Goal: Information Seeking & Learning: Learn about a topic

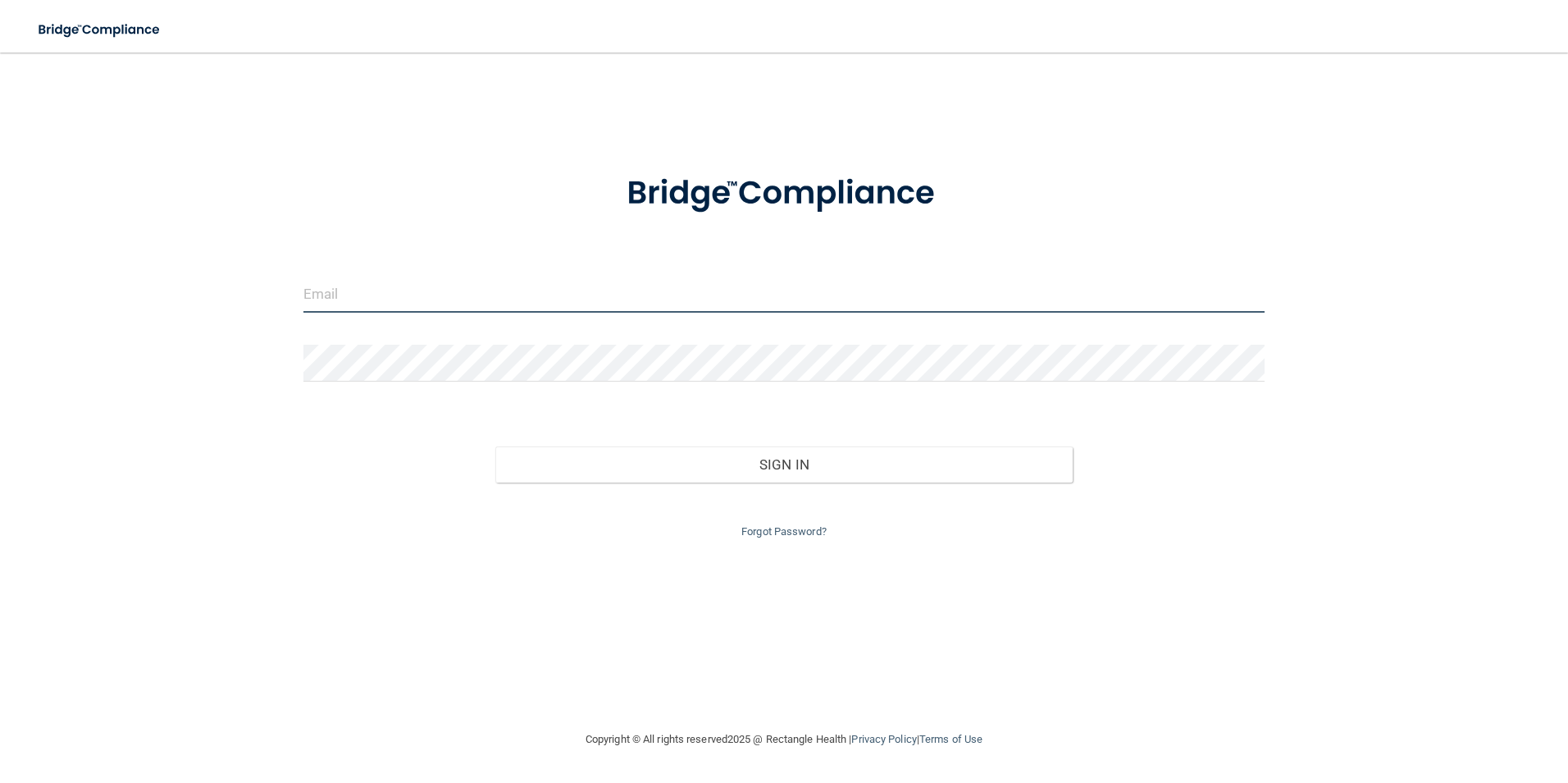
click at [451, 301] on input "email" at bounding box center [784, 294] width 962 height 37
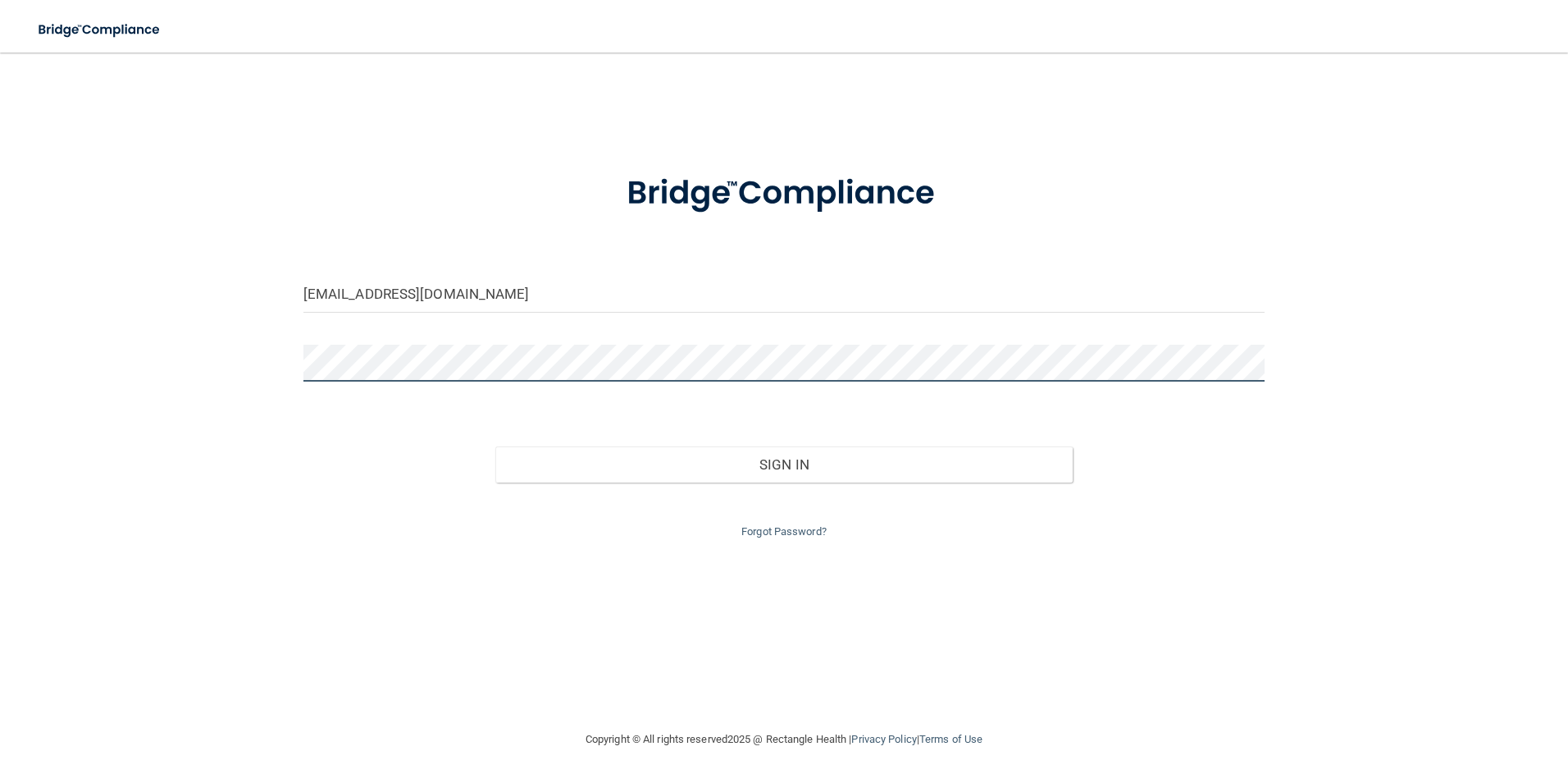
click at [495, 446] on button "Sign In" at bounding box center [784, 464] width 577 height 36
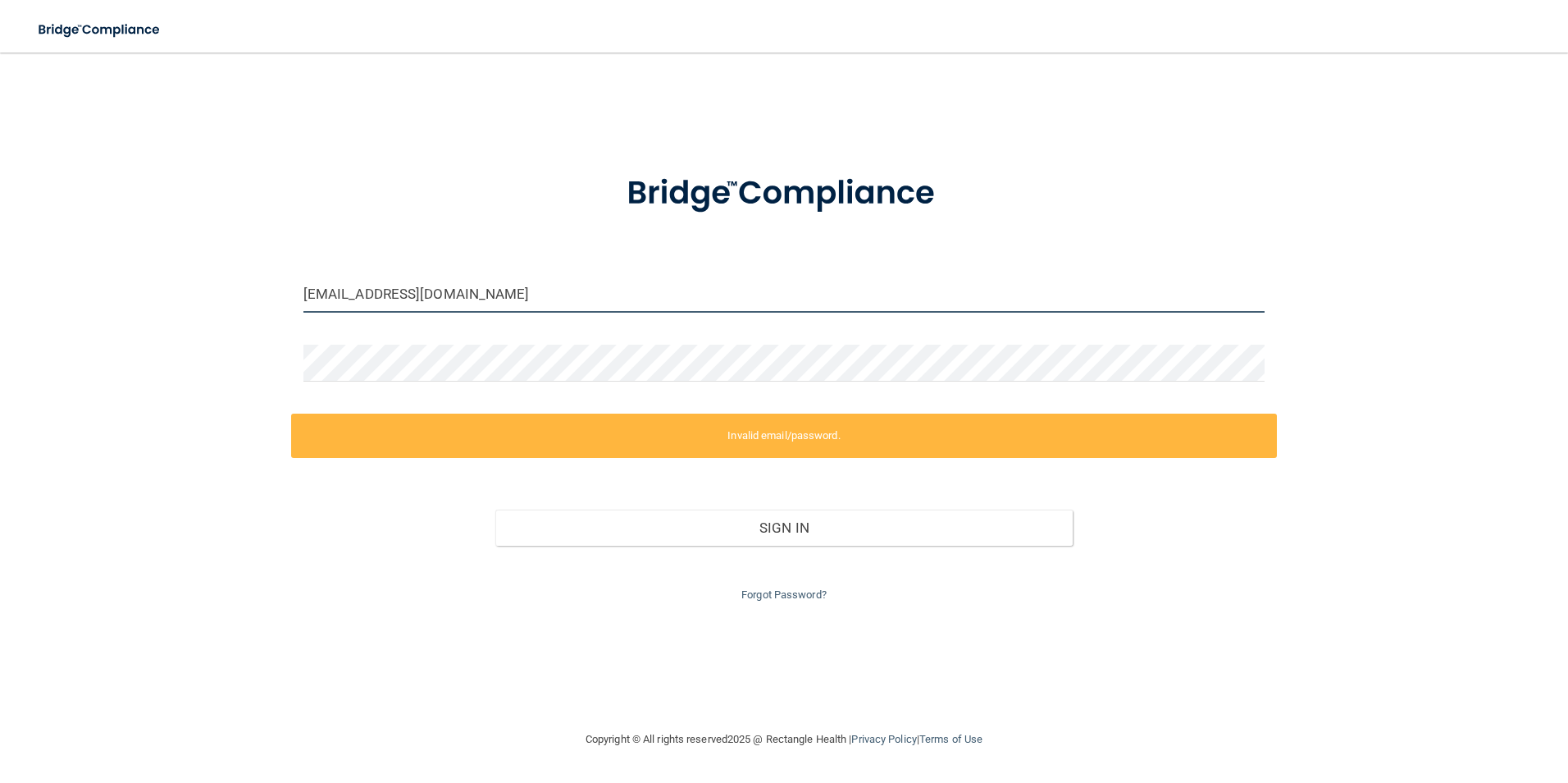
drag, startPoint x: 467, startPoint y: 294, endPoint x: 199, endPoint y: 285, distance: 268.2
click at [199, 285] on div "kd011193@hotmail.com Invalid email/password. You don't have permission to acces…" at bounding box center [784, 391] width 1503 height 644
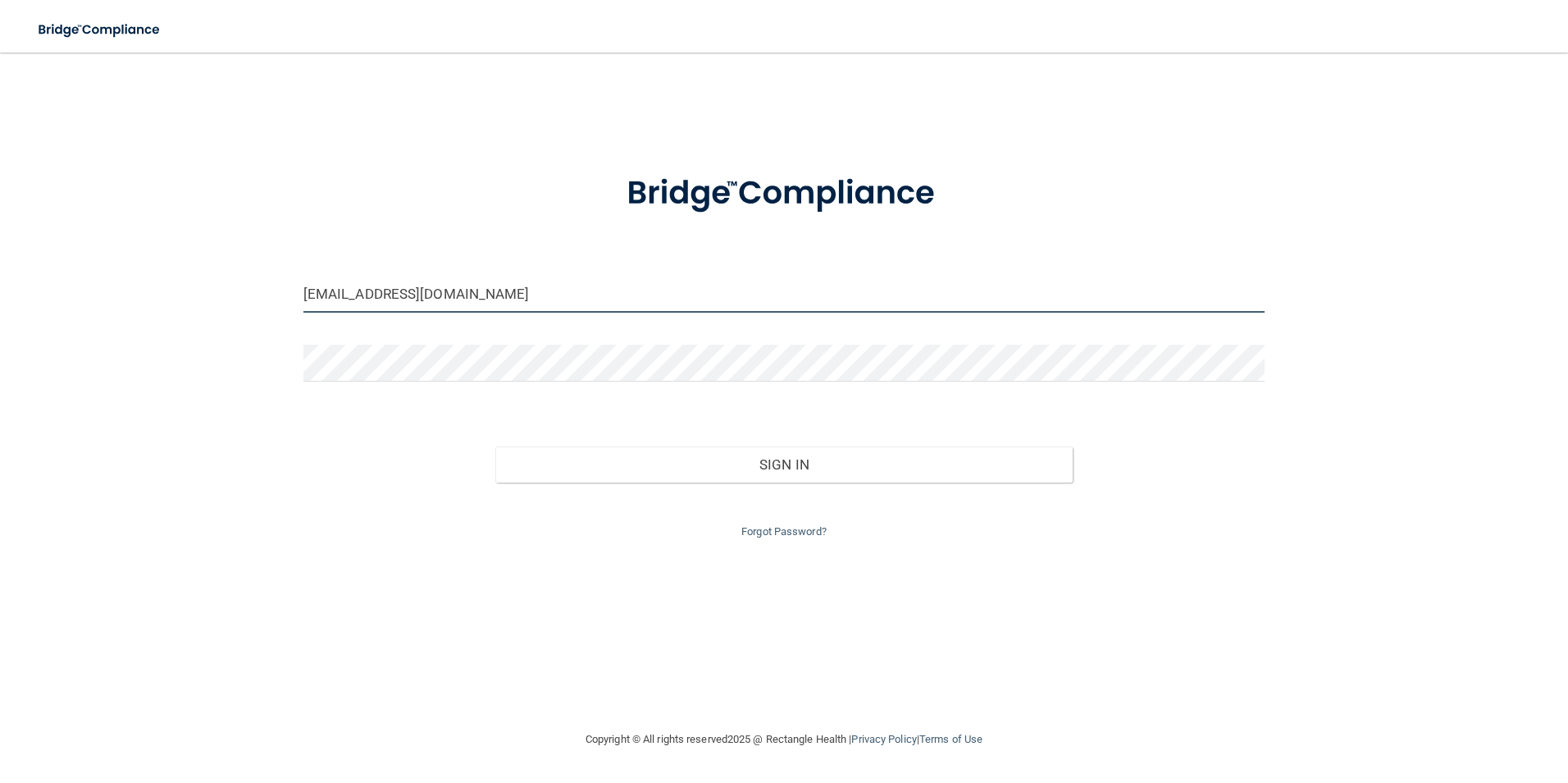
type input "[EMAIL_ADDRESS][DOMAIN_NAME]"
click at [495, 446] on button "Sign In" at bounding box center [784, 464] width 577 height 36
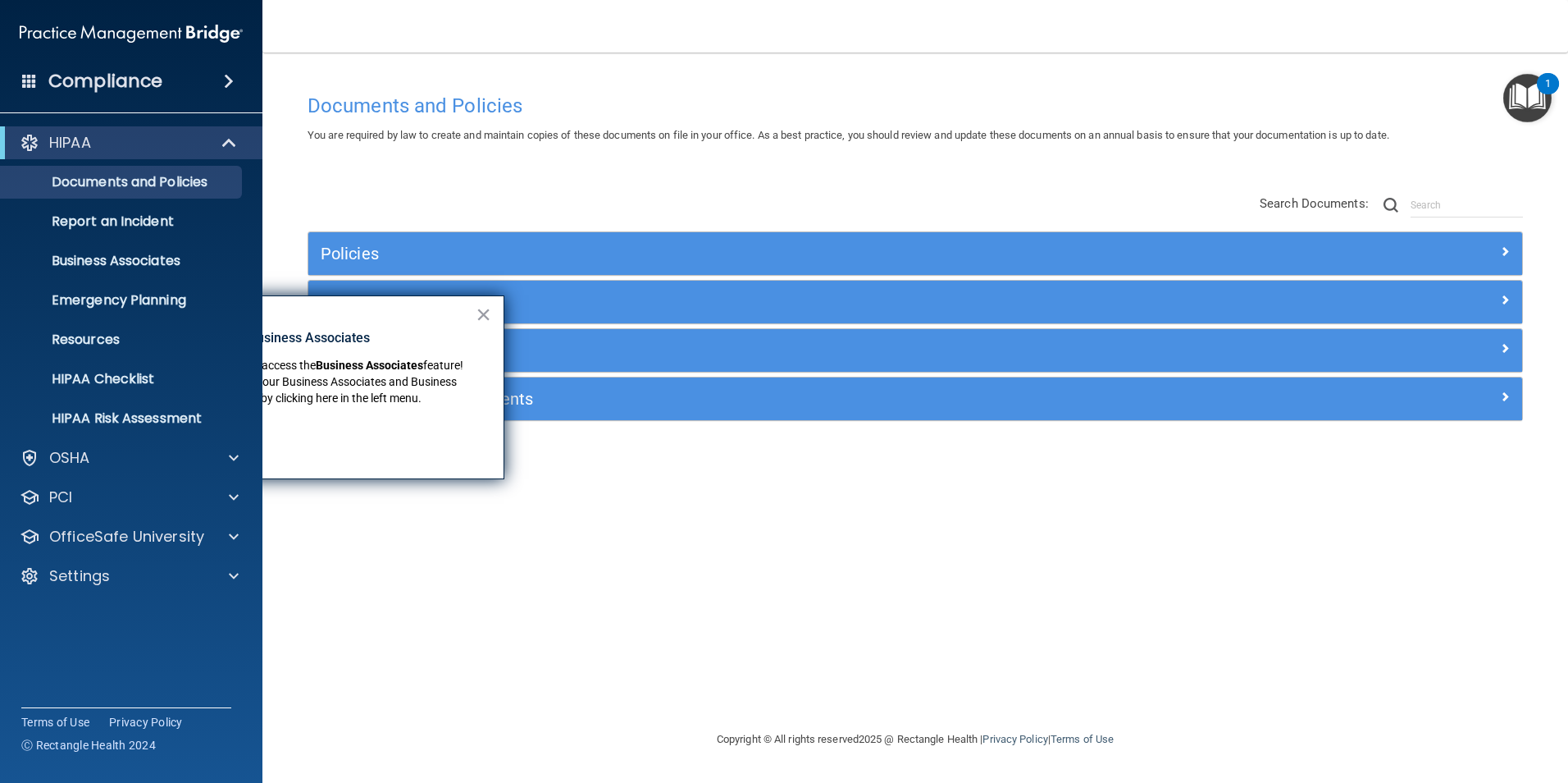
click at [567, 579] on div "Documents and Policies You are required by law to create and maintain copies of…" at bounding box center [915, 407] width 1240 height 644
drag, startPoint x: 448, startPoint y: 188, endPoint x: 438, endPoint y: 193, distance: 11.2
click at [448, 188] on div "Policies Select All (Unselect 0) Unselect All Print Selected (0) Acceptable Use…" at bounding box center [915, 309] width 1240 height 262
click at [485, 312] on button "×" at bounding box center [484, 314] width 16 height 26
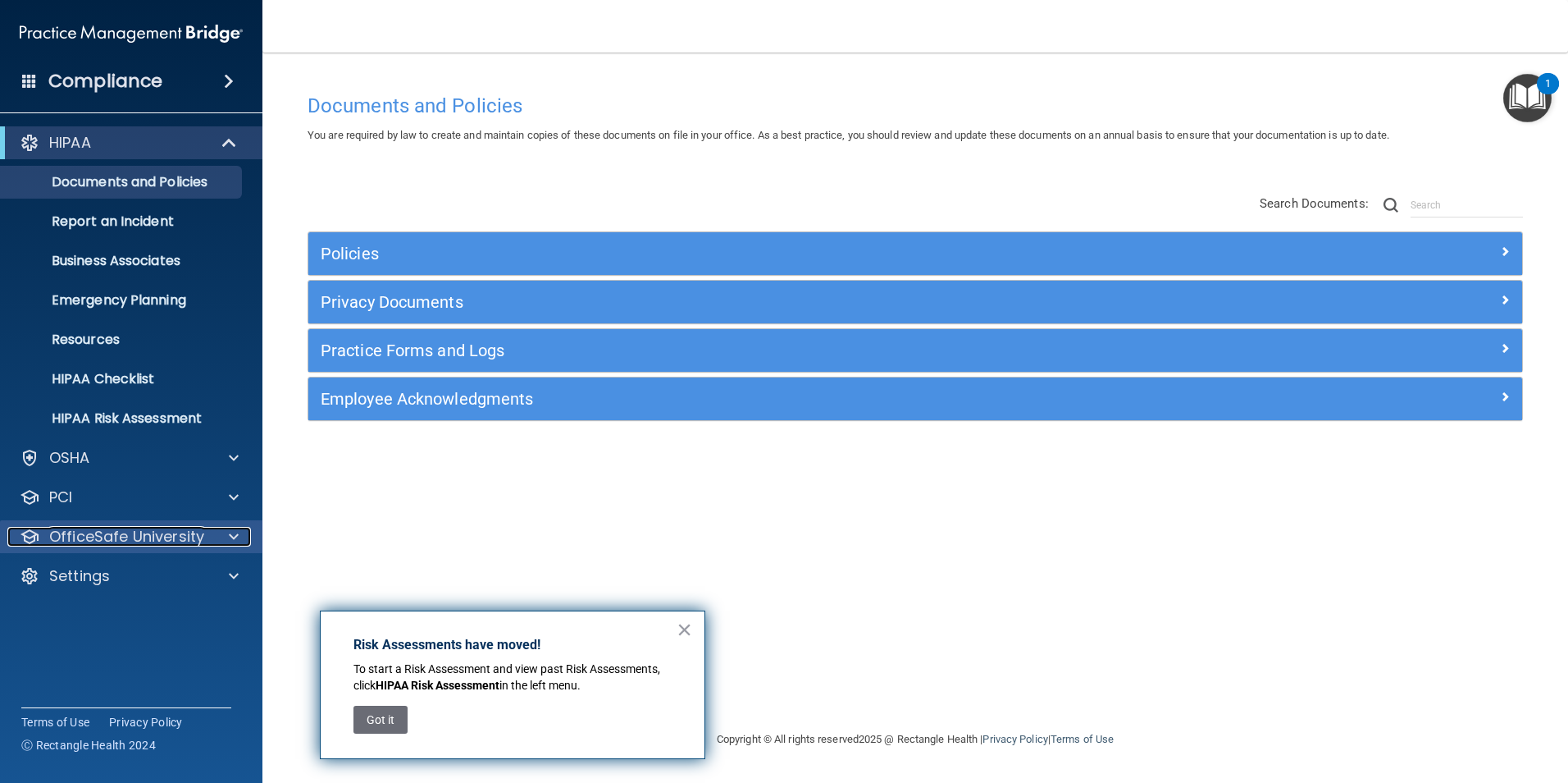
click at [104, 537] on p "OfficeSafe University" at bounding box center [126, 536] width 155 height 20
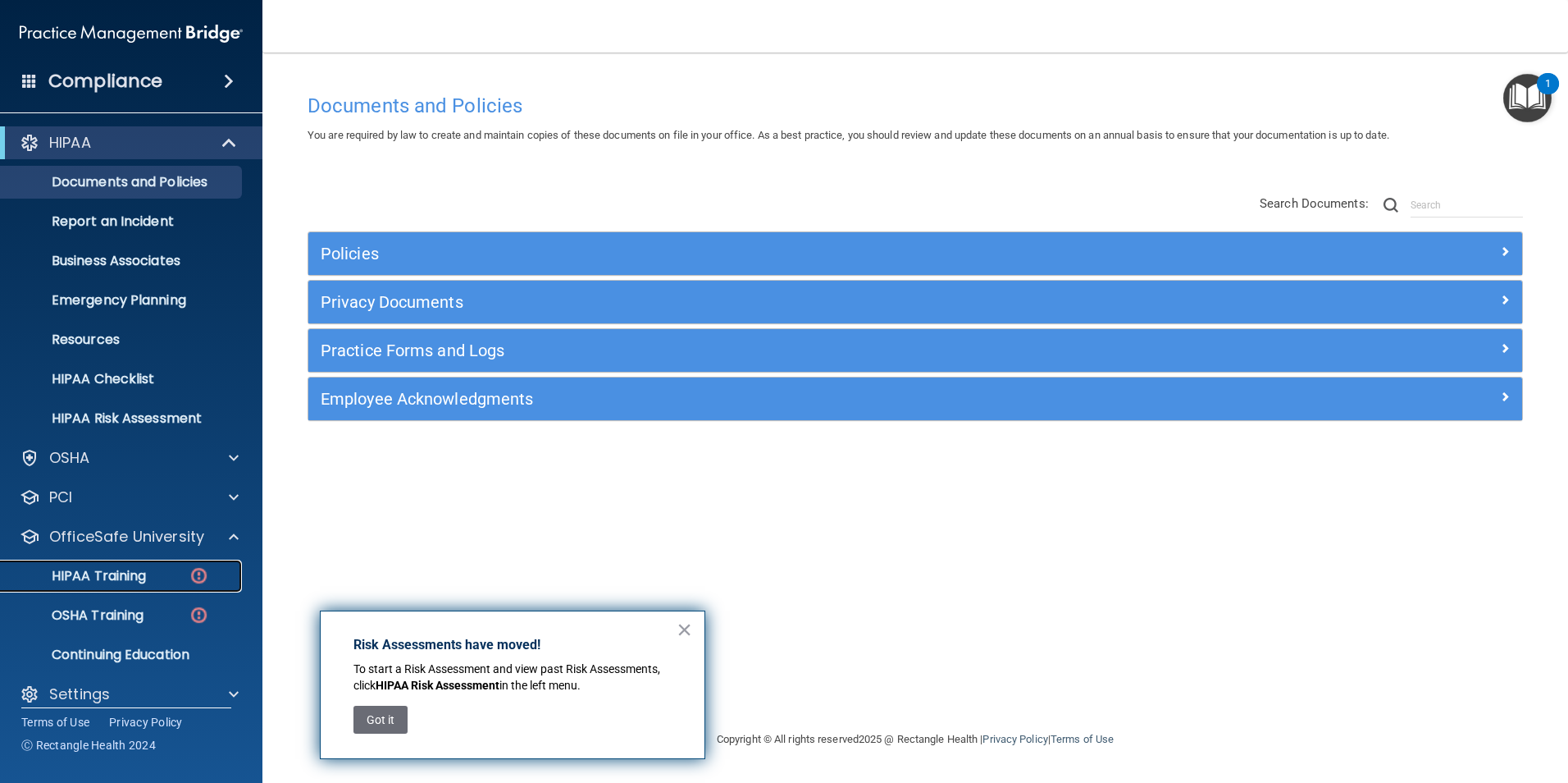
click at [126, 581] on p "HIPAA Training" at bounding box center [78, 575] width 135 height 17
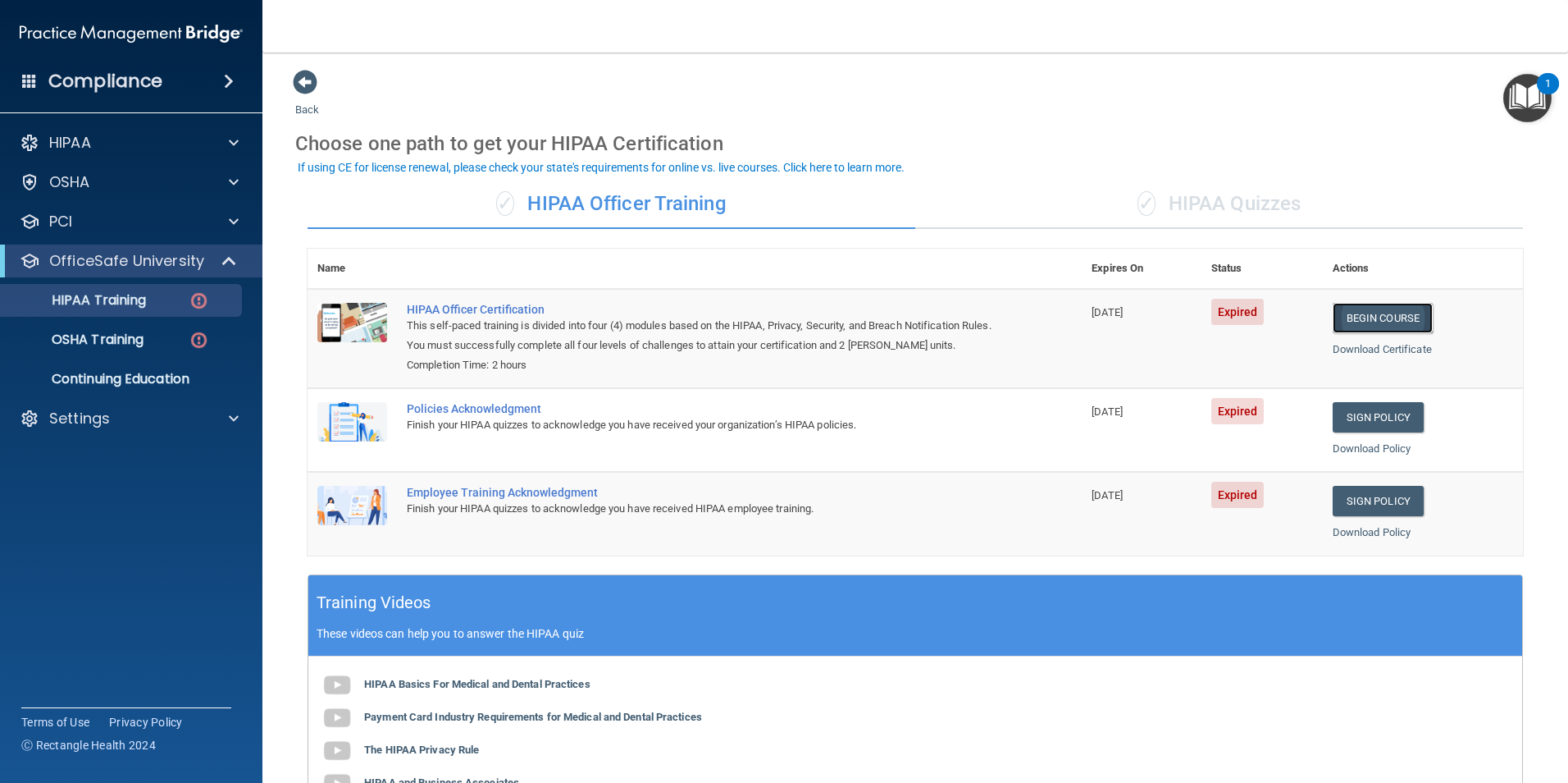
click at [1385, 324] on link "Begin Course" at bounding box center [1382, 317] width 100 height 31
click at [111, 298] on p "HIPAA Training" at bounding box center [78, 300] width 135 height 17
click at [134, 255] on p "OfficeSafe University" at bounding box center [126, 261] width 155 height 20
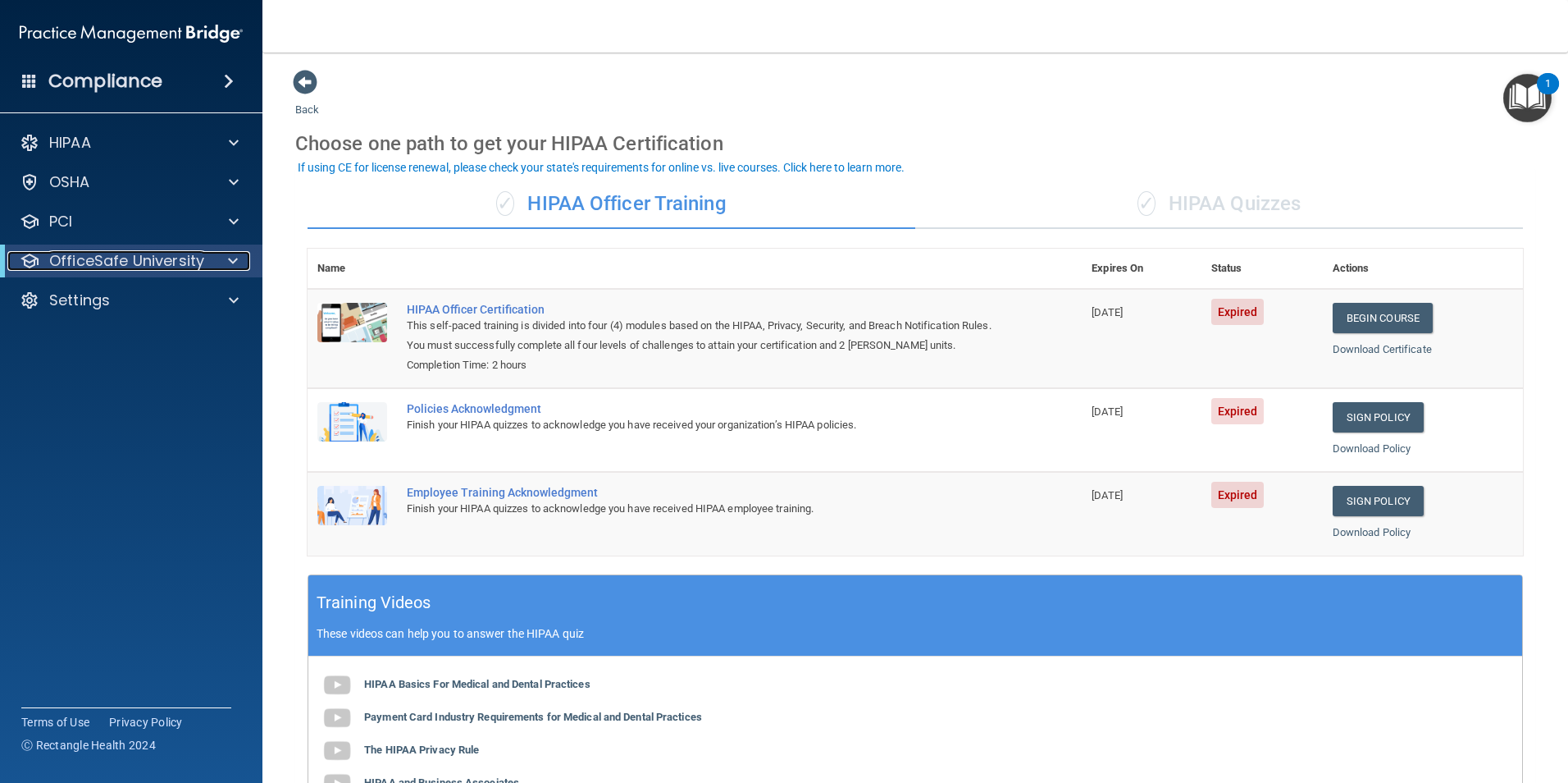
click at [132, 261] on p "OfficeSafe University" at bounding box center [126, 261] width 155 height 20
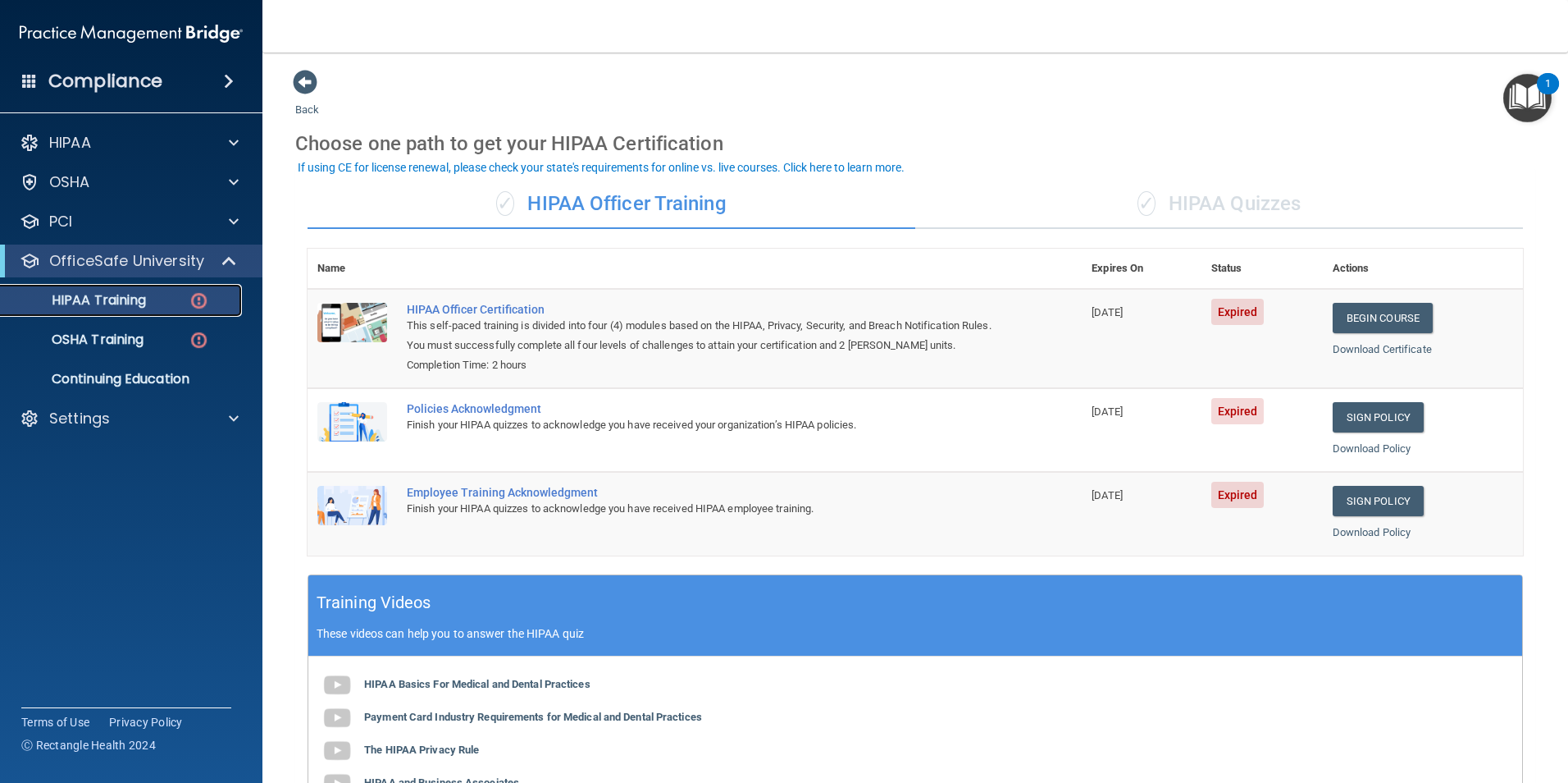
click at [131, 298] on p "HIPAA Training" at bounding box center [78, 300] width 135 height 17
click at [103, 133] on div "HIPAA" at bounding box center [108, 142] width 203 height 20
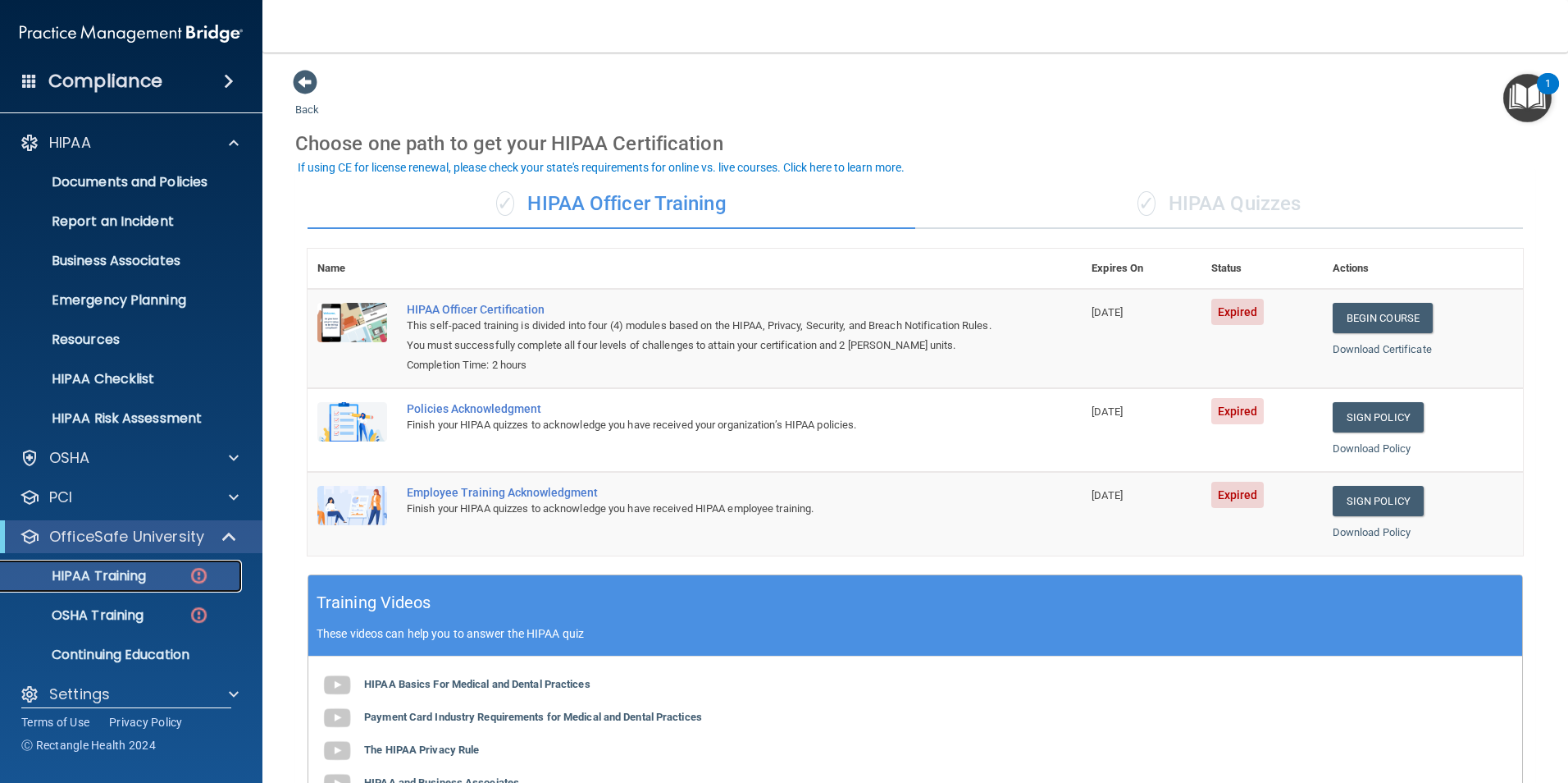
click at [132, 579] on p "HIPAA Training" at bounding box center [78, 575] width 135 height 17
click at [143, 610] on p "OSHA Training" at bounding box center [77, 615] width 132 height 17
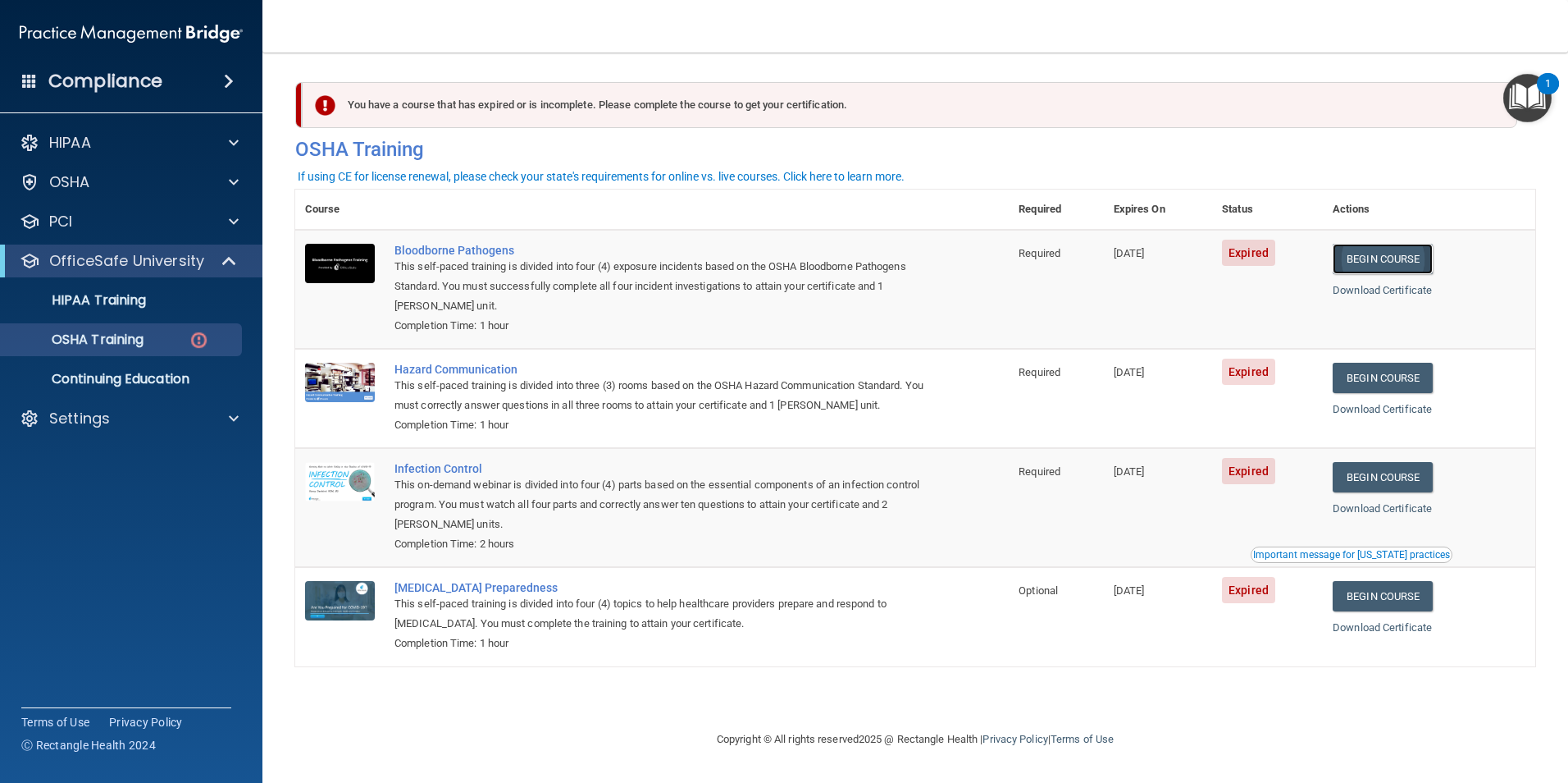
click at [1381, 260] on link "Begin Course" at bounding box center [1382, 258] width 100 height 31
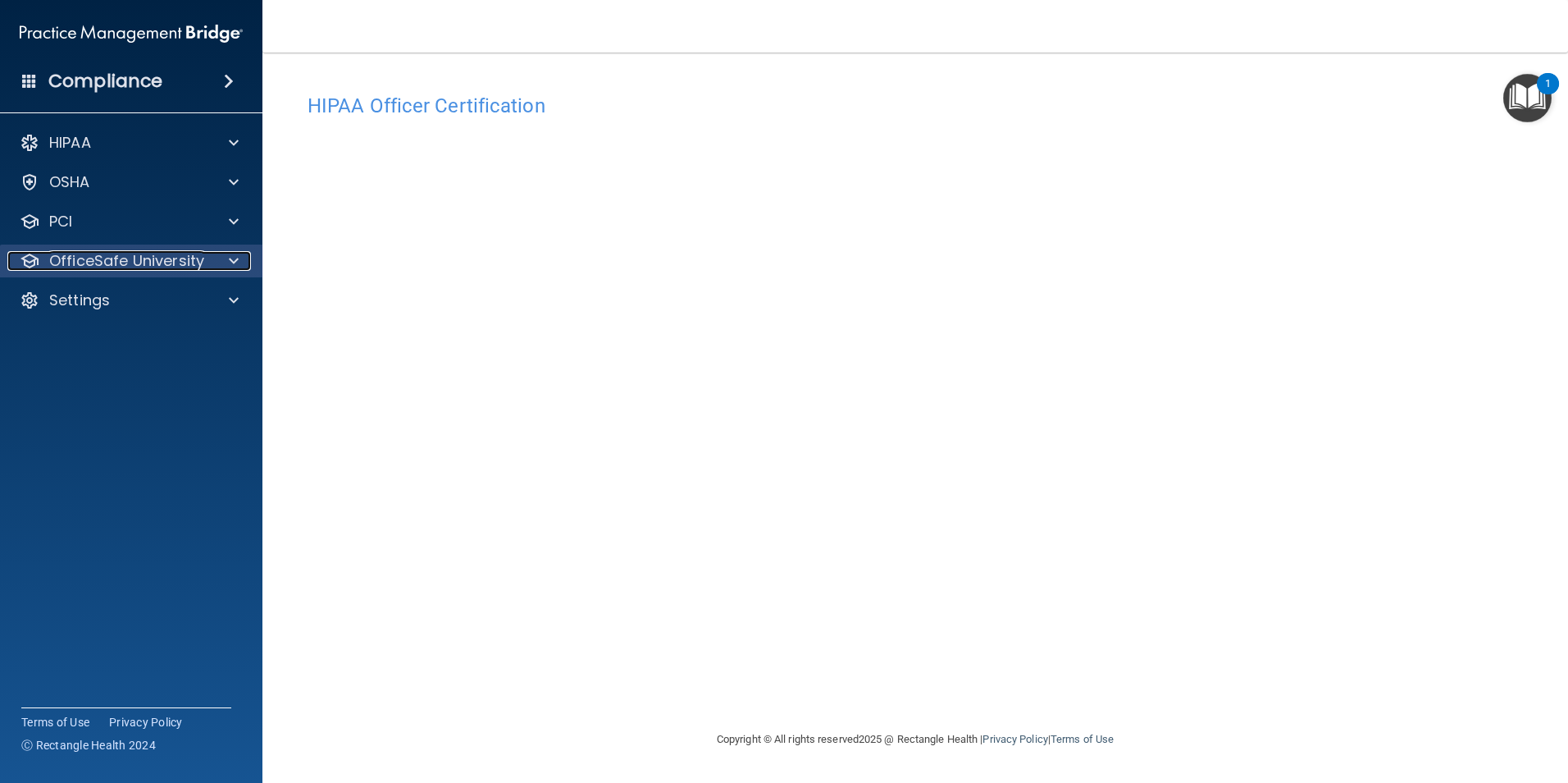
click at [233, 262] on span at bounding box center [234, 261] width 10 height 20
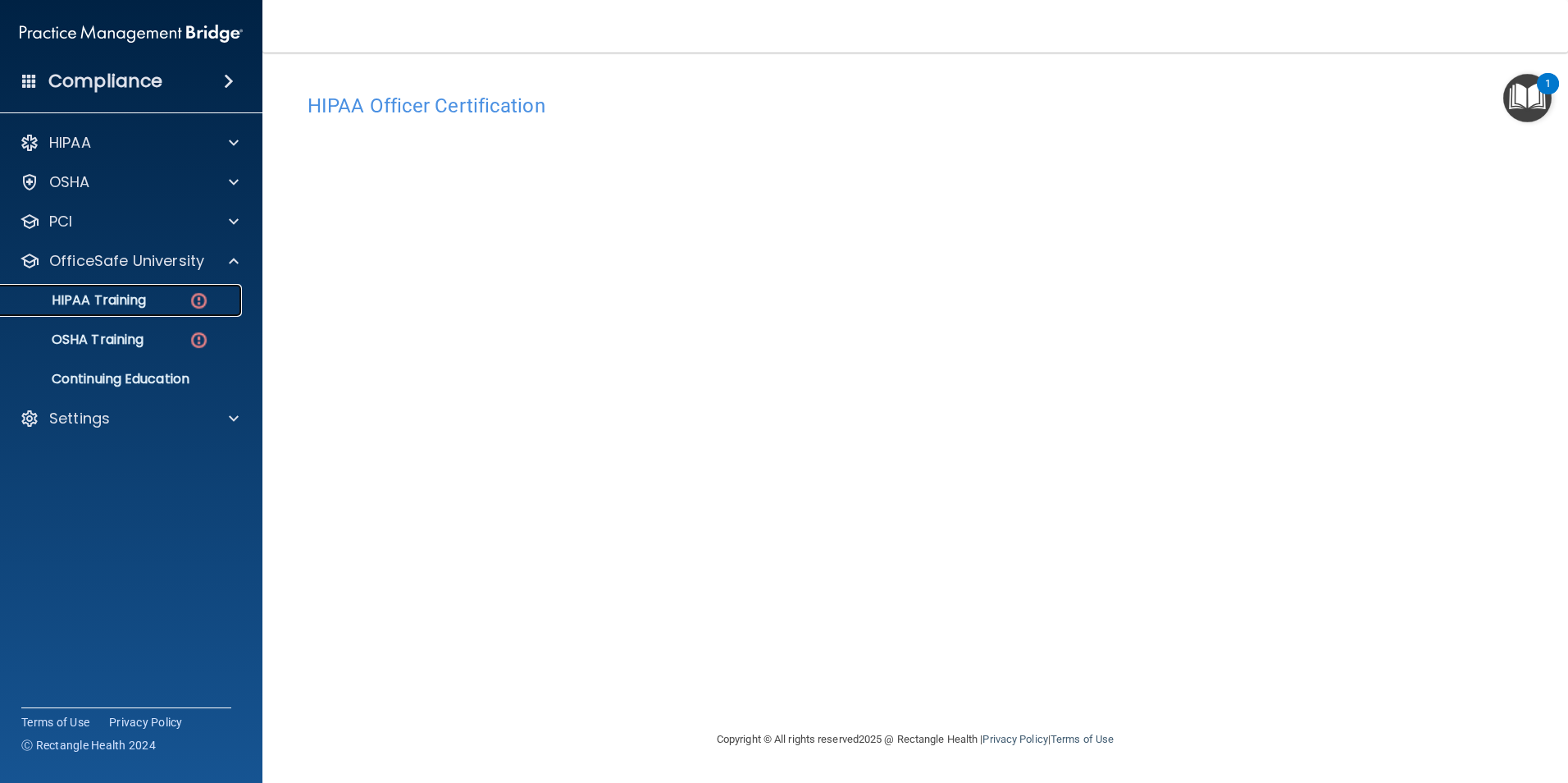
click at [164, 299] on div "HIPAA Training" at bounding box center [122, 300] width 224 height 17
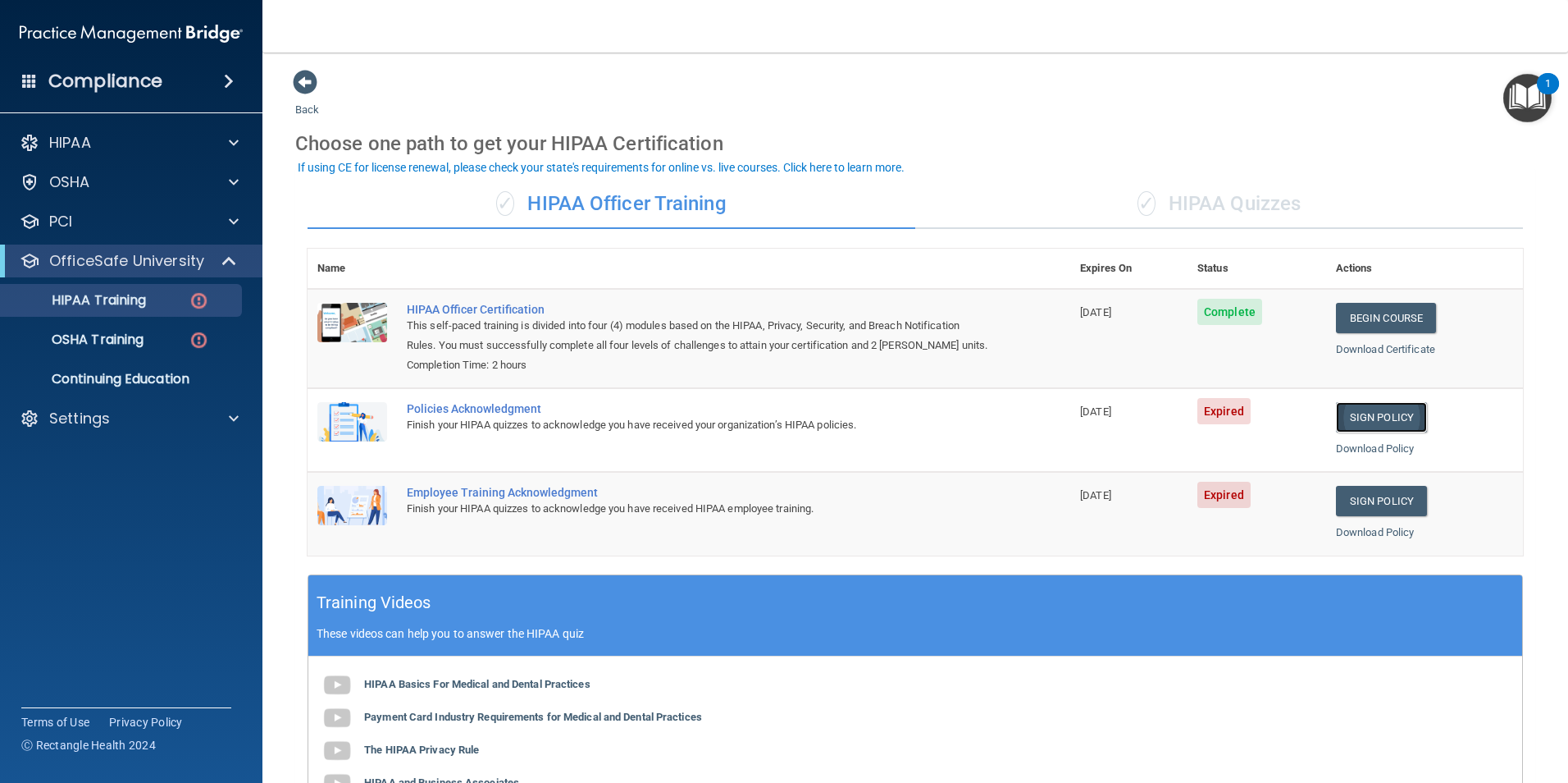
click at [1381, 418] on link "Sign Policy" at bounding box center [1381, 417] width 91 height 31
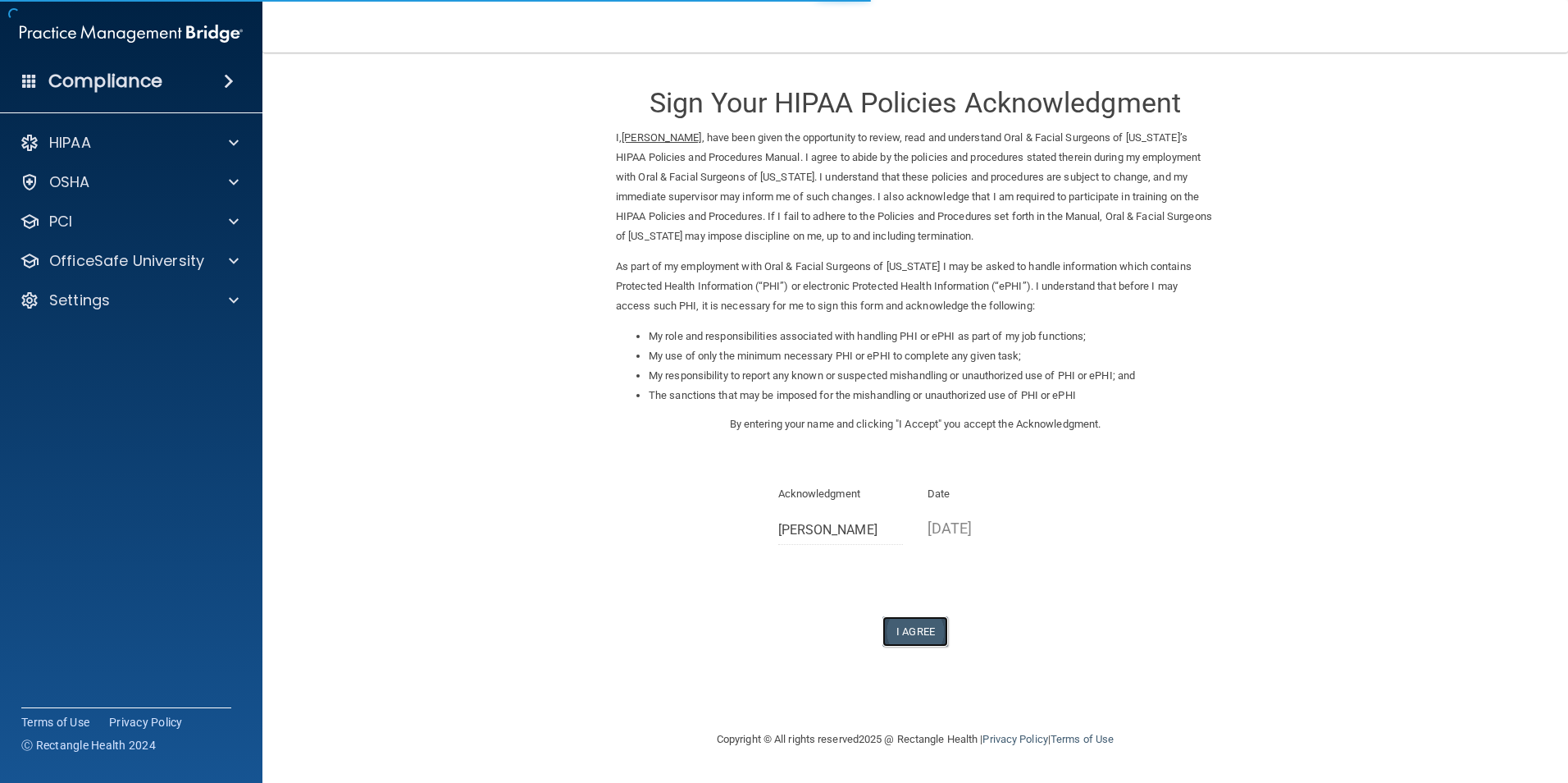
click at [908, 631] on button "I Agree" at bounding box center [914, 631] width 65 height 31
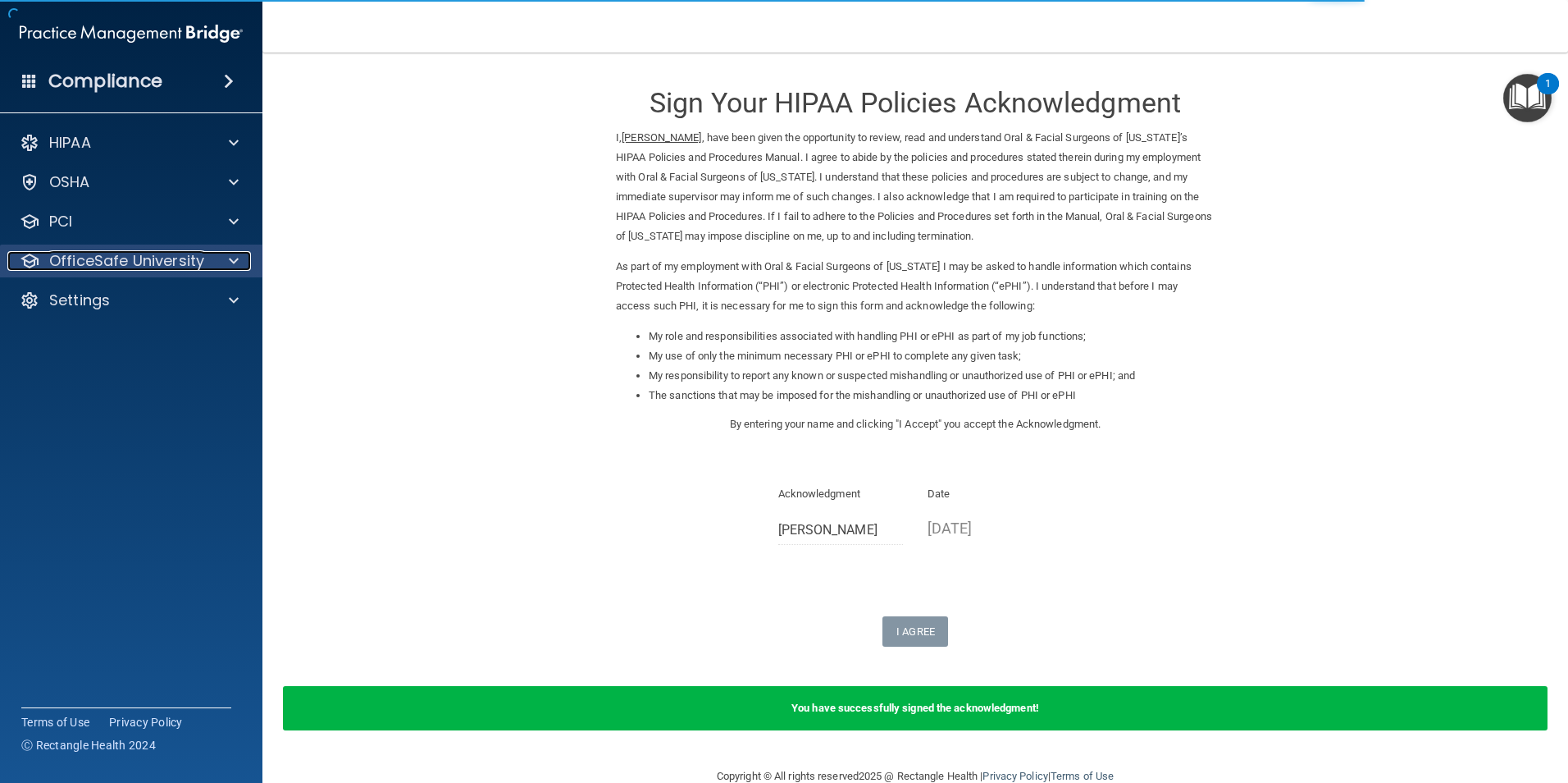
drag, startPoint x: 189, startPoint y: 255, endPoint x: 195, endPoint y: 263, distance: 10.0
click at [189, 255] on p "OfficeSafe University" at bounding box center [126, 261] width 155 height 20
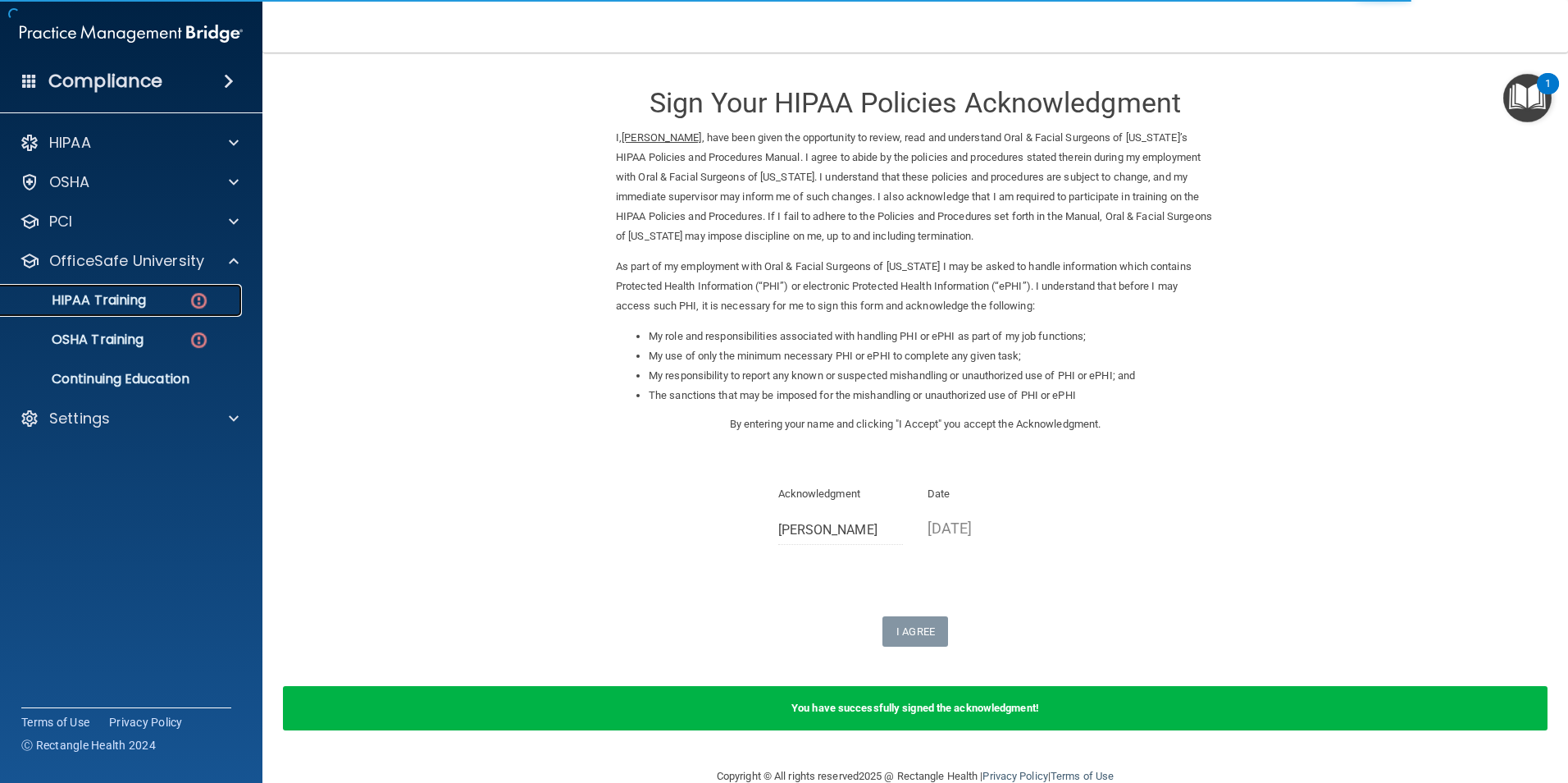
click at [198, 300] on img at bounding box center [199, 301] width 21 height 21
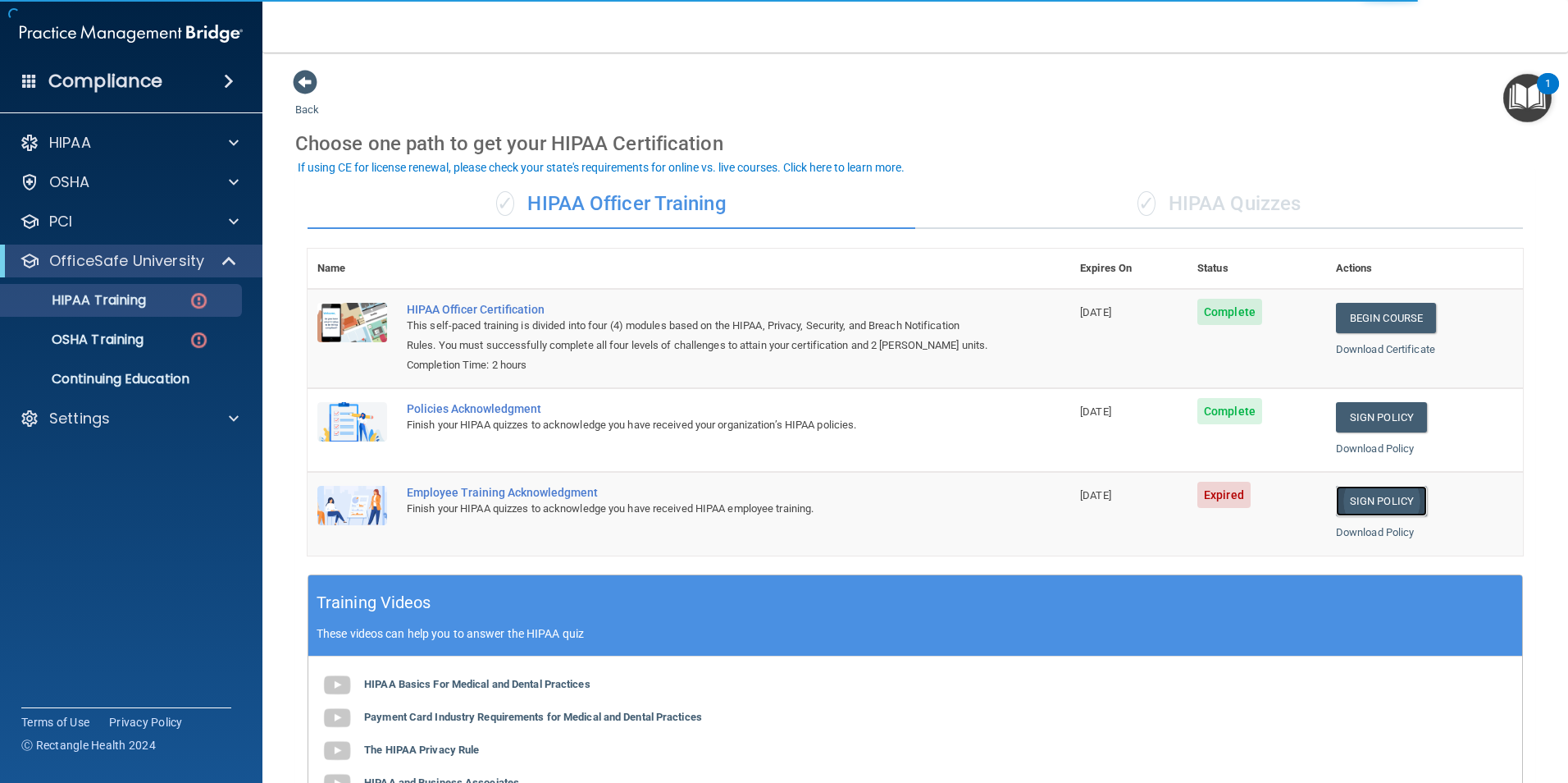
click at [1349, 499] on link "Sign Policy" at bounding box center [1381, 500] width 91 height 31
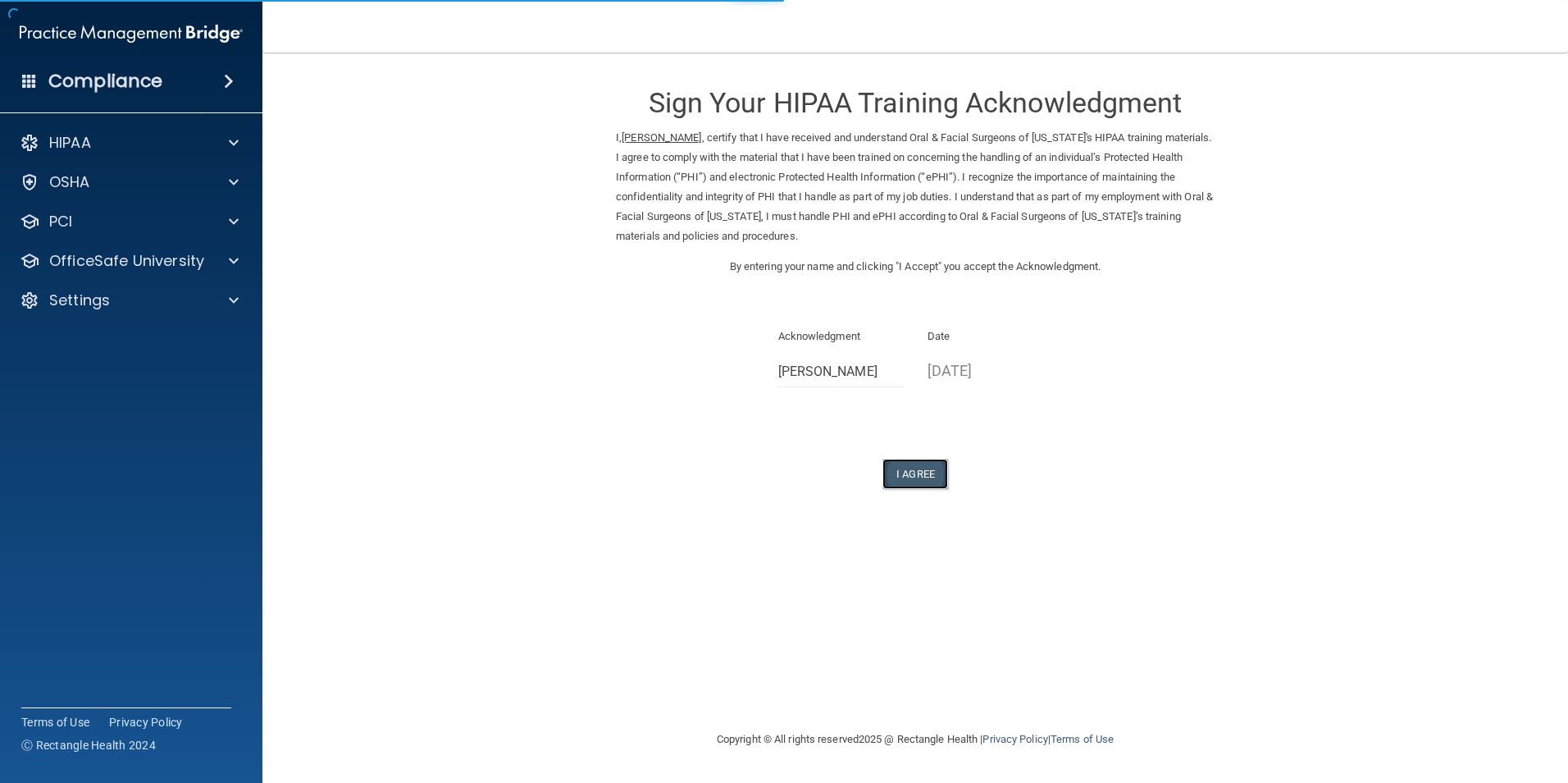
click at [911, 466] on button "I Agree" at bounding box center [914, 473] width 65 height 31
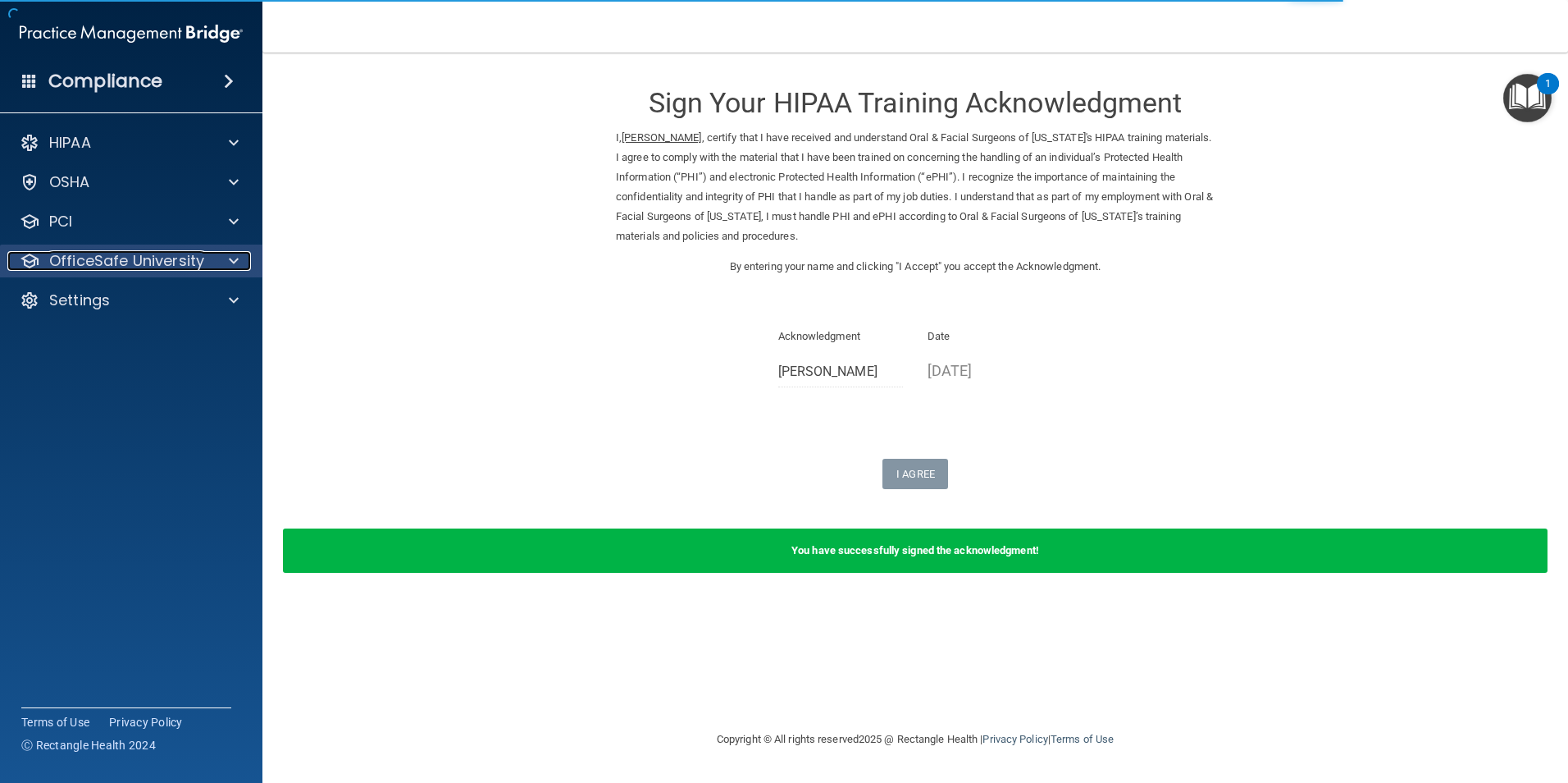
click at [141, 257] on p "OfficeSafe University" at bounding box center [126, 261] width 155 height 20
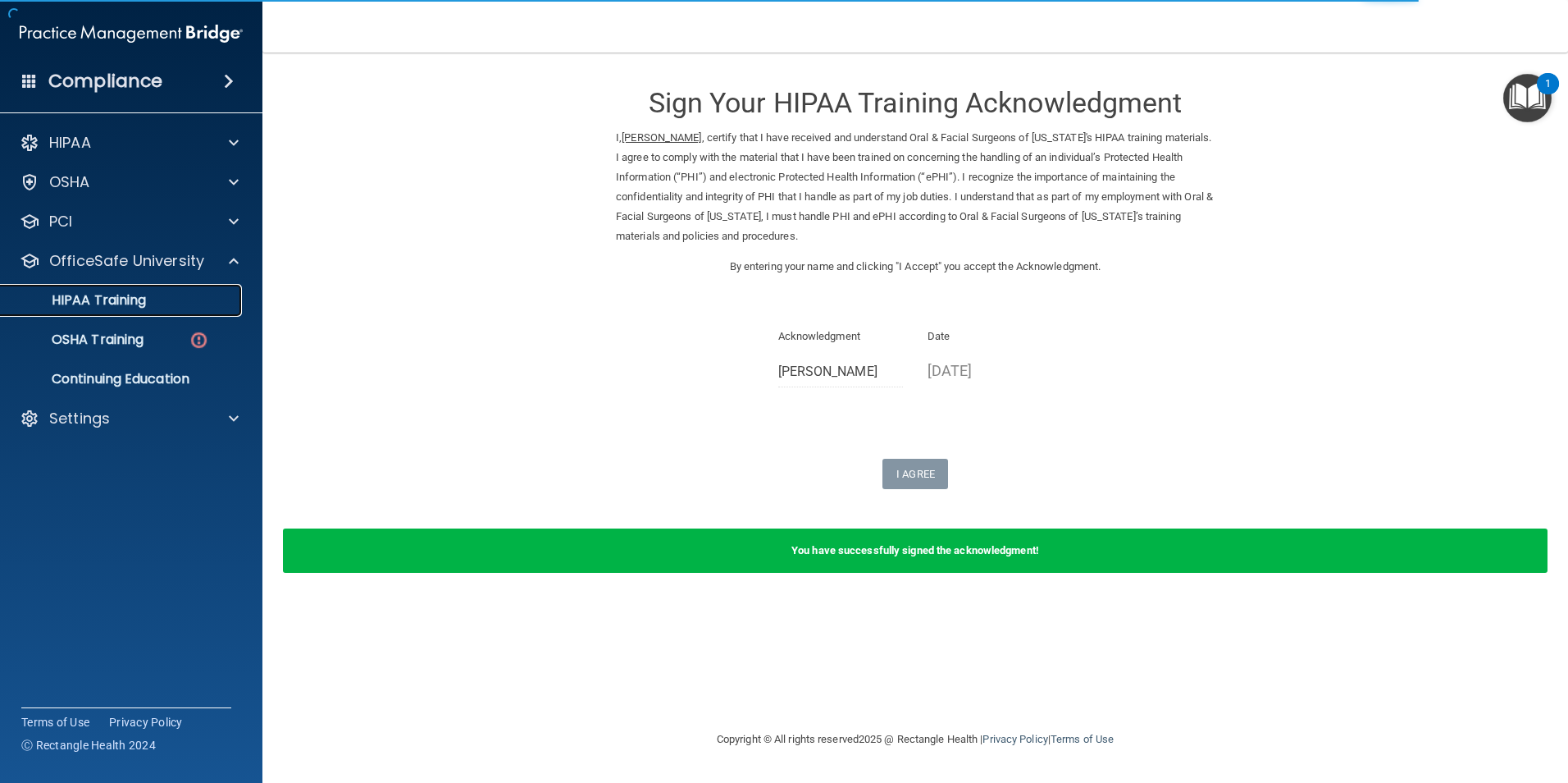
click at [160, 291] on link "HIPAA Training" at bounding box center [112, 301] width 258 height 33
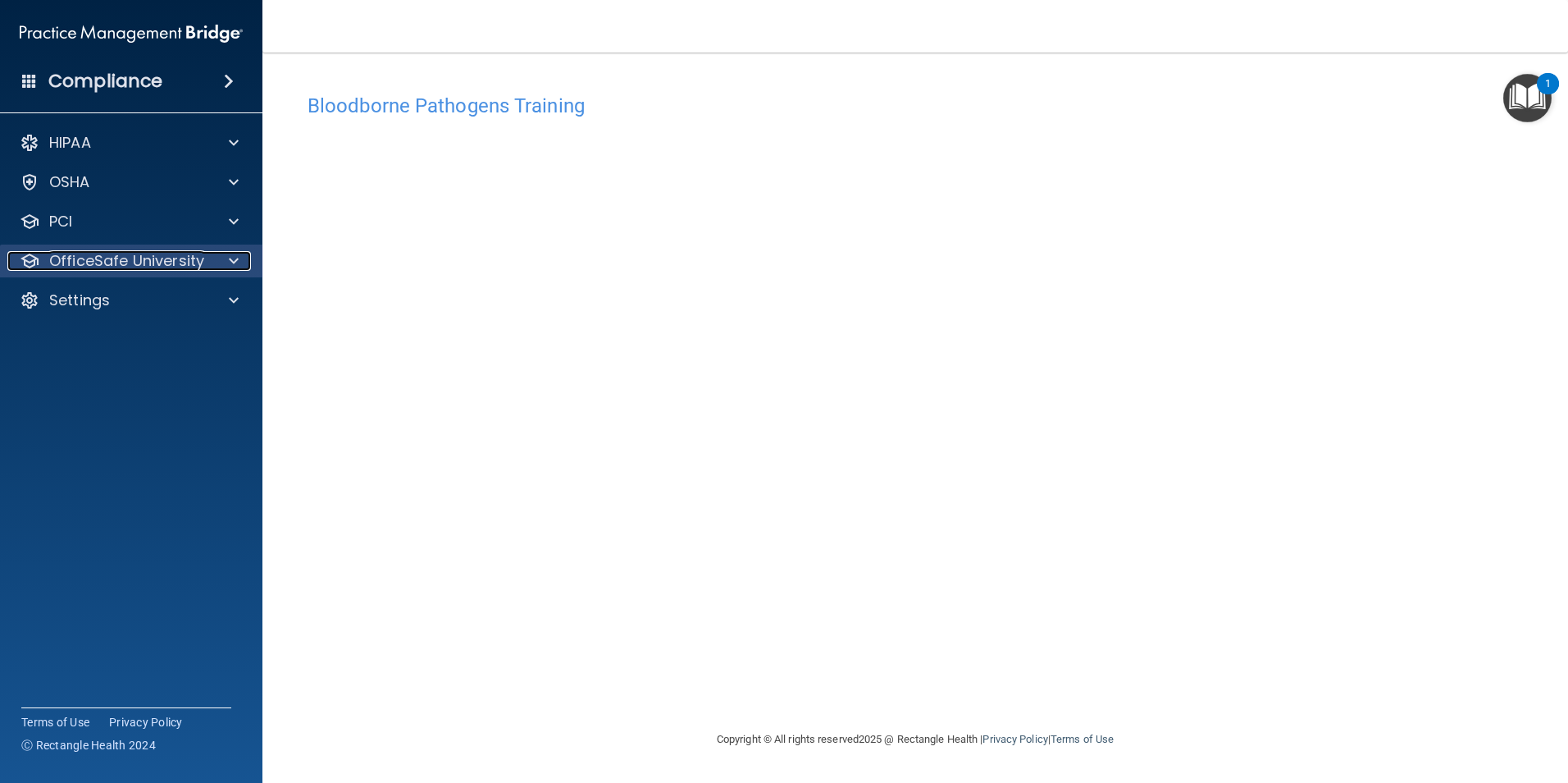
click at [136, 257] on p "OfficeSafe University" at bounding box center [126, 261] width 155 height 20
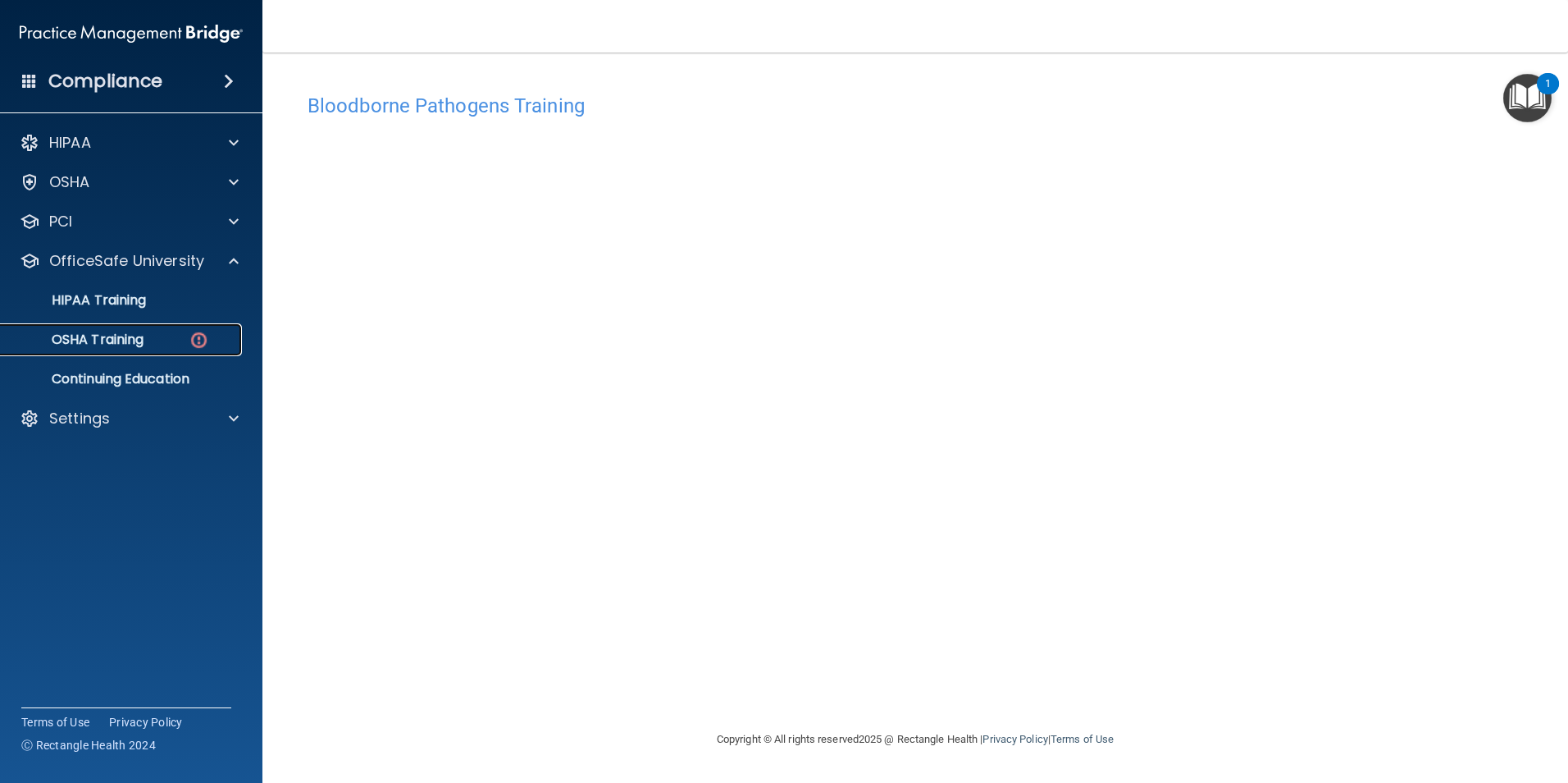
click at [171, 331] on div "OSHA Training" at bounding box center [122, 339] width 224 height 17
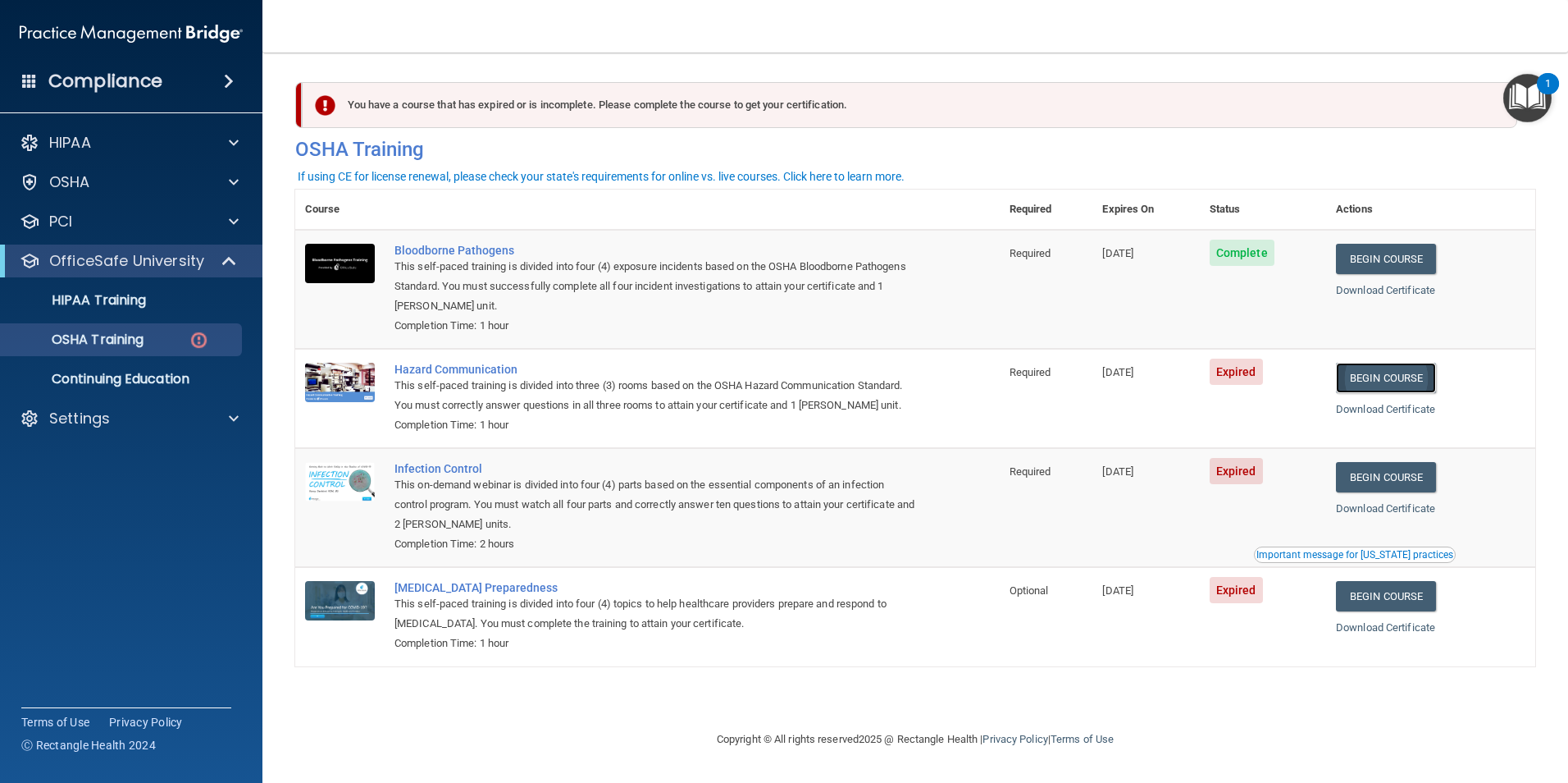
click at [1381, 383] on link "Begin Course" at bounding box center [1386, 378] width 100 height 31
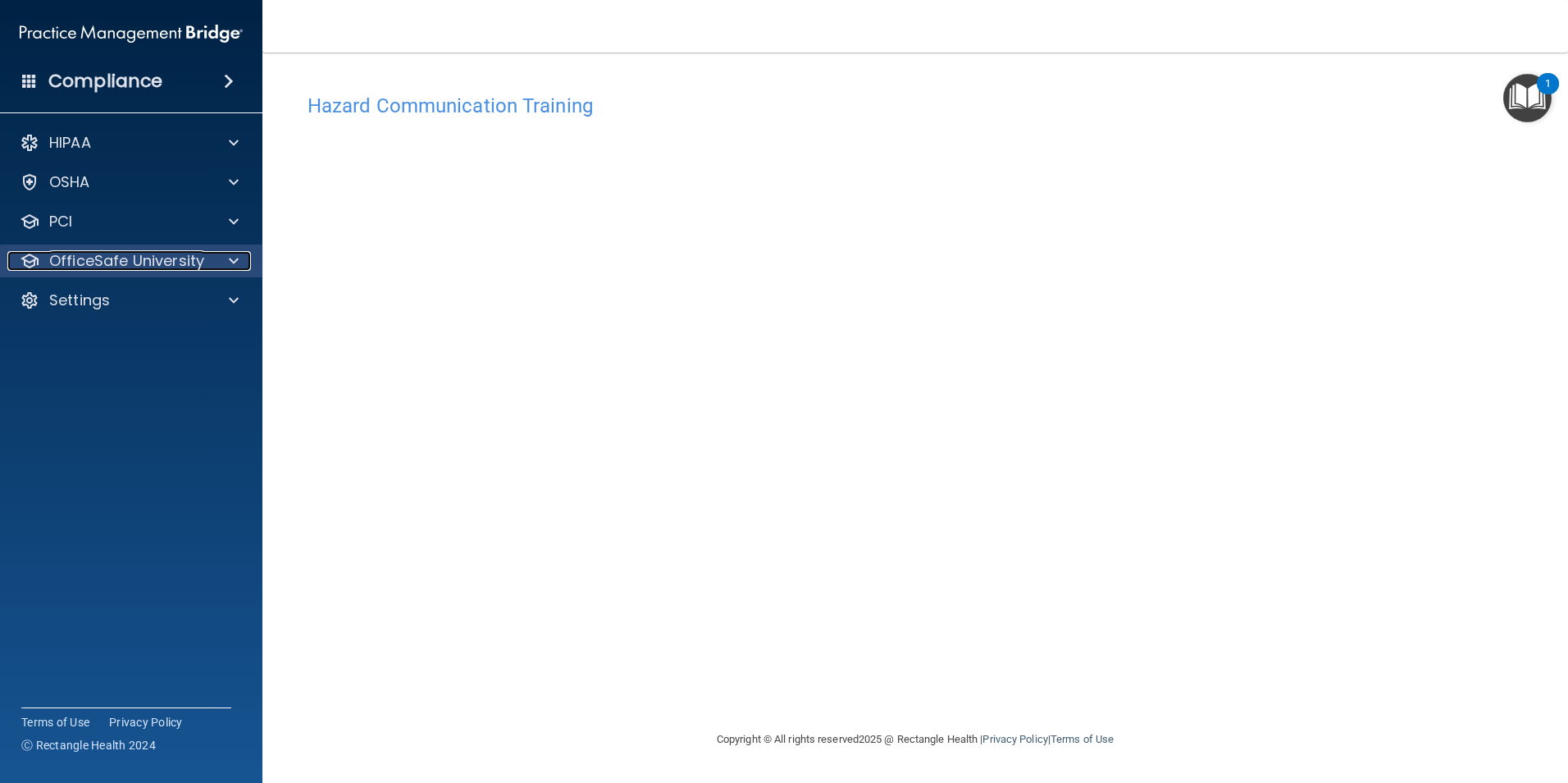
click at [193, 255] on p "OfficeSafe University" at bounding box center [126, 261] width 155 height 20
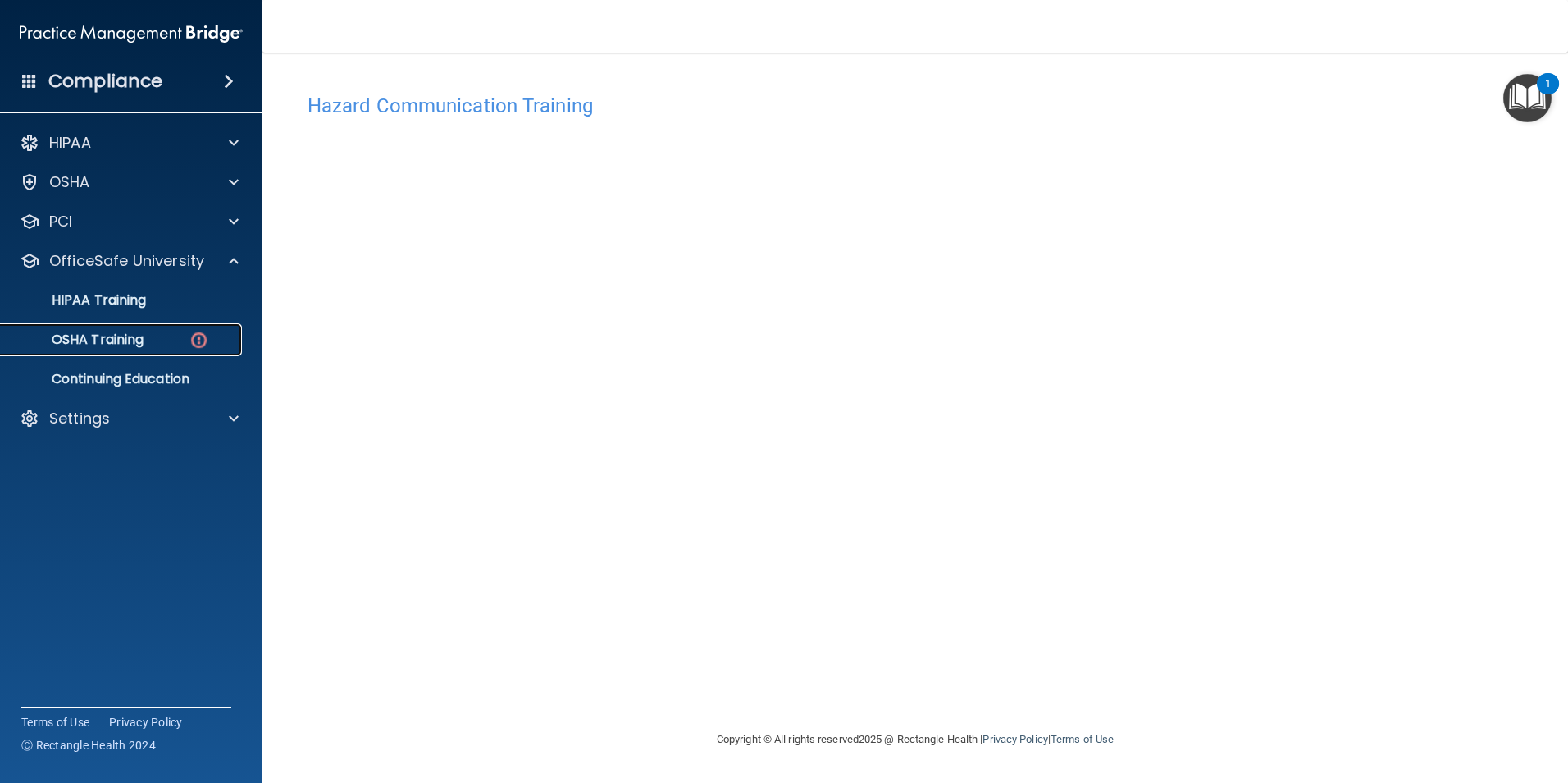
click at [168, 339] on div "OSHA Training" at bounding box center [122, 339] width 224 height 17
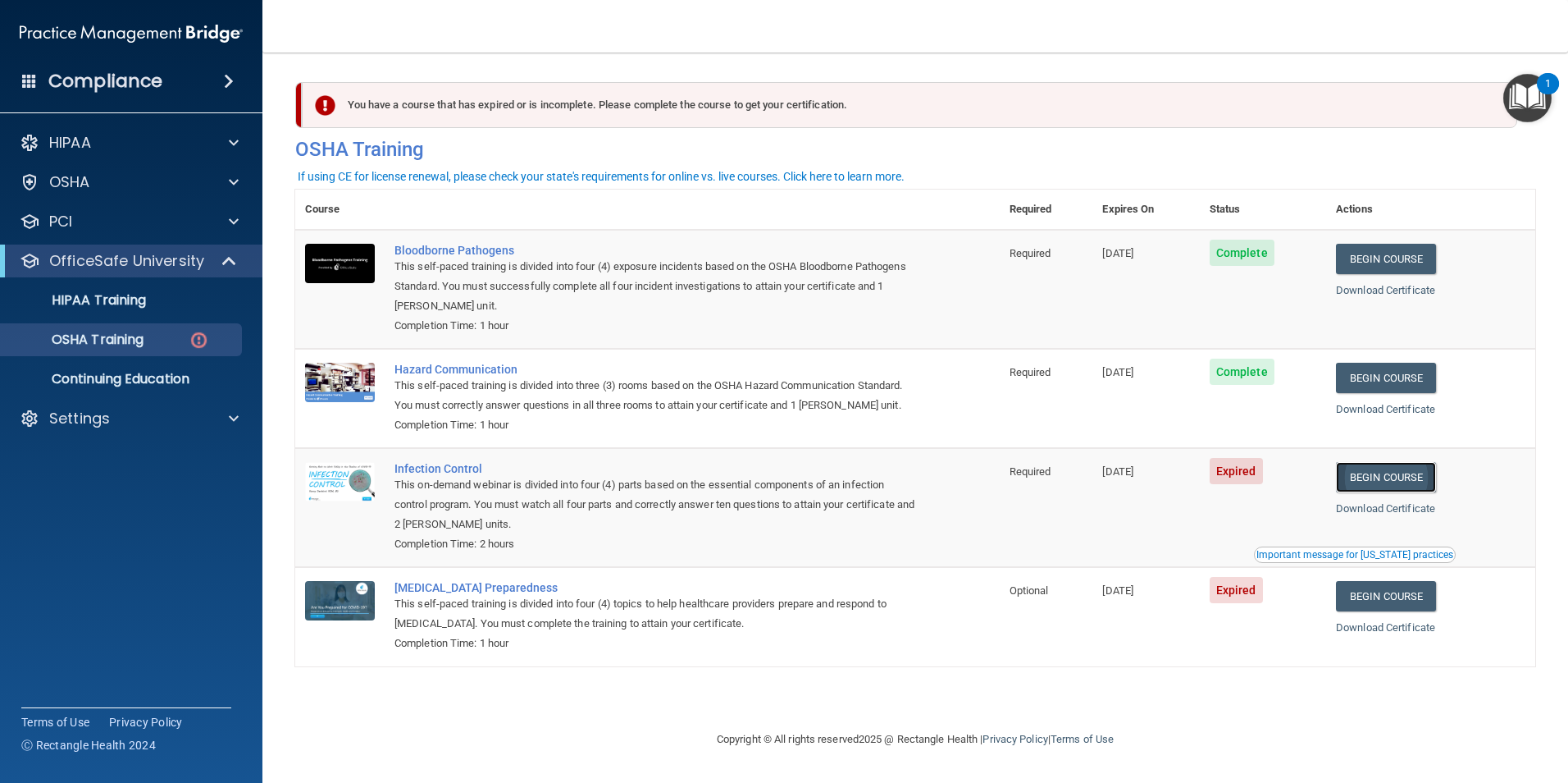
click at [1435, 479] on link "Begin Course" at bounding box center [1386, 477] width 100 height 31
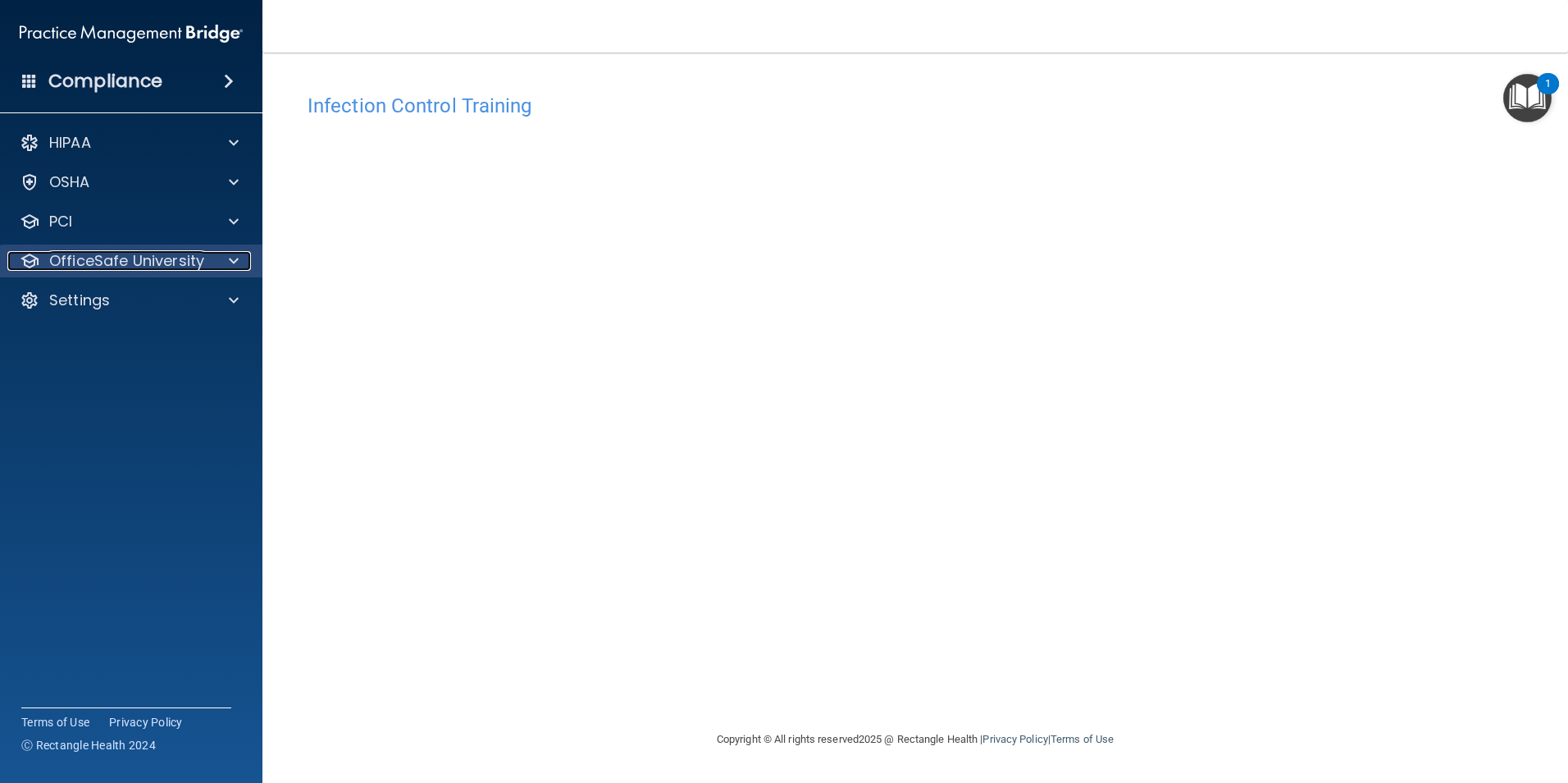
click at [132, 262] on p "OfficeSafe University" at bounding box center [126, 261] width 155 height 20
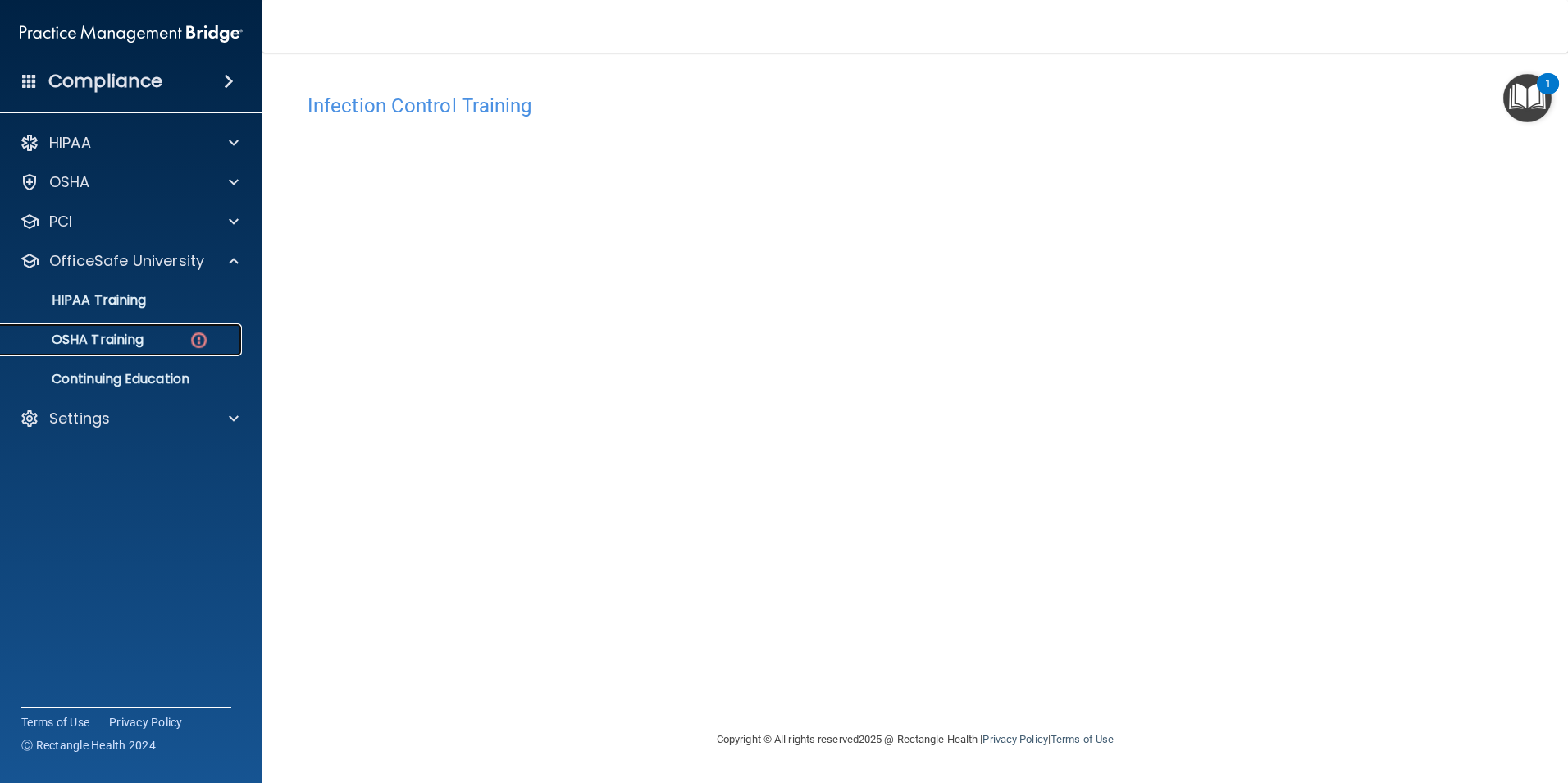
click at [160, 332] on div "OSHA Training" at bounding box center [122, 339] width 224 height 17
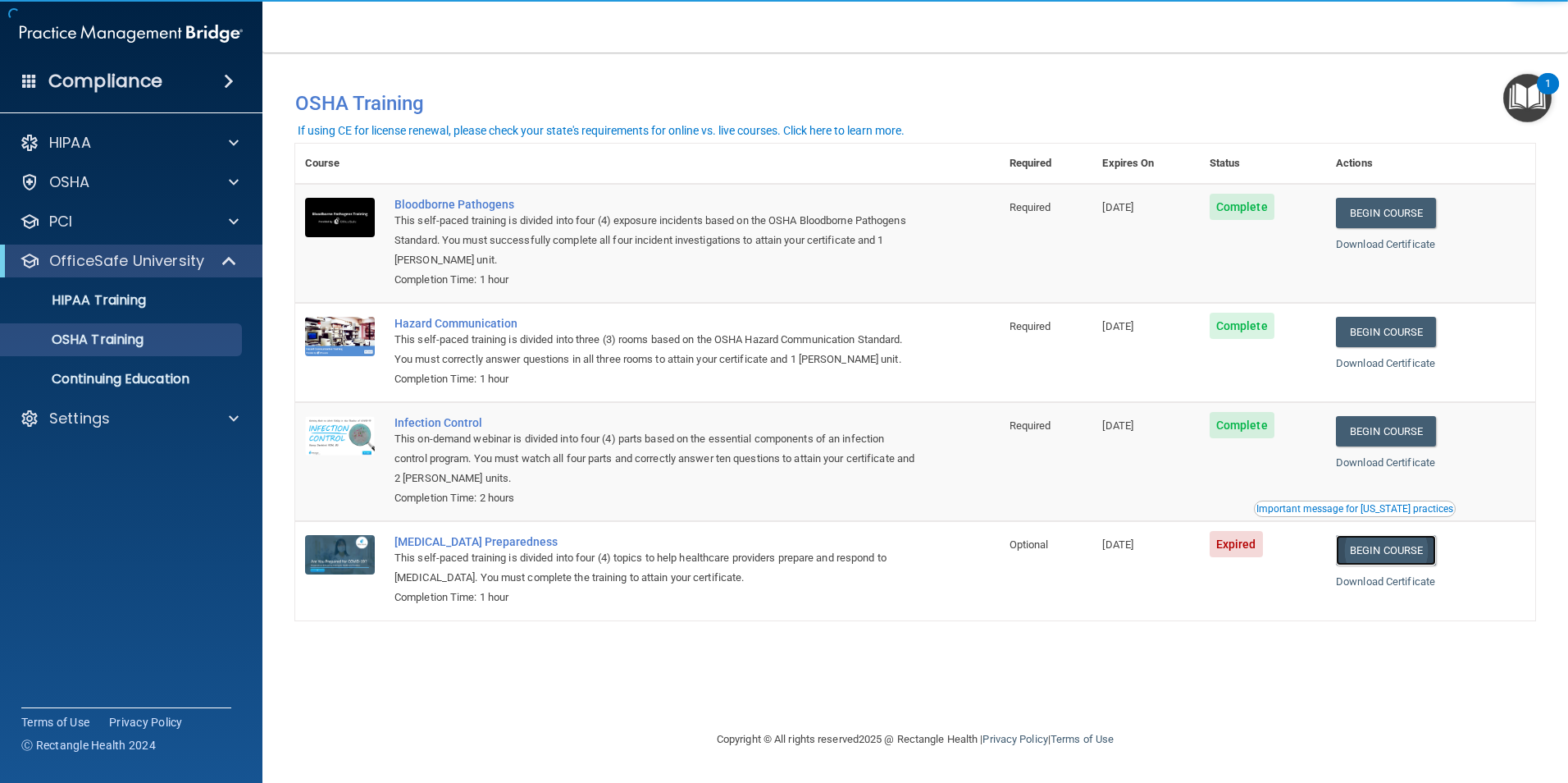
click at [1374, 555] on link "Begin Course" at bounding box center [1386, 549] width 100 height 31
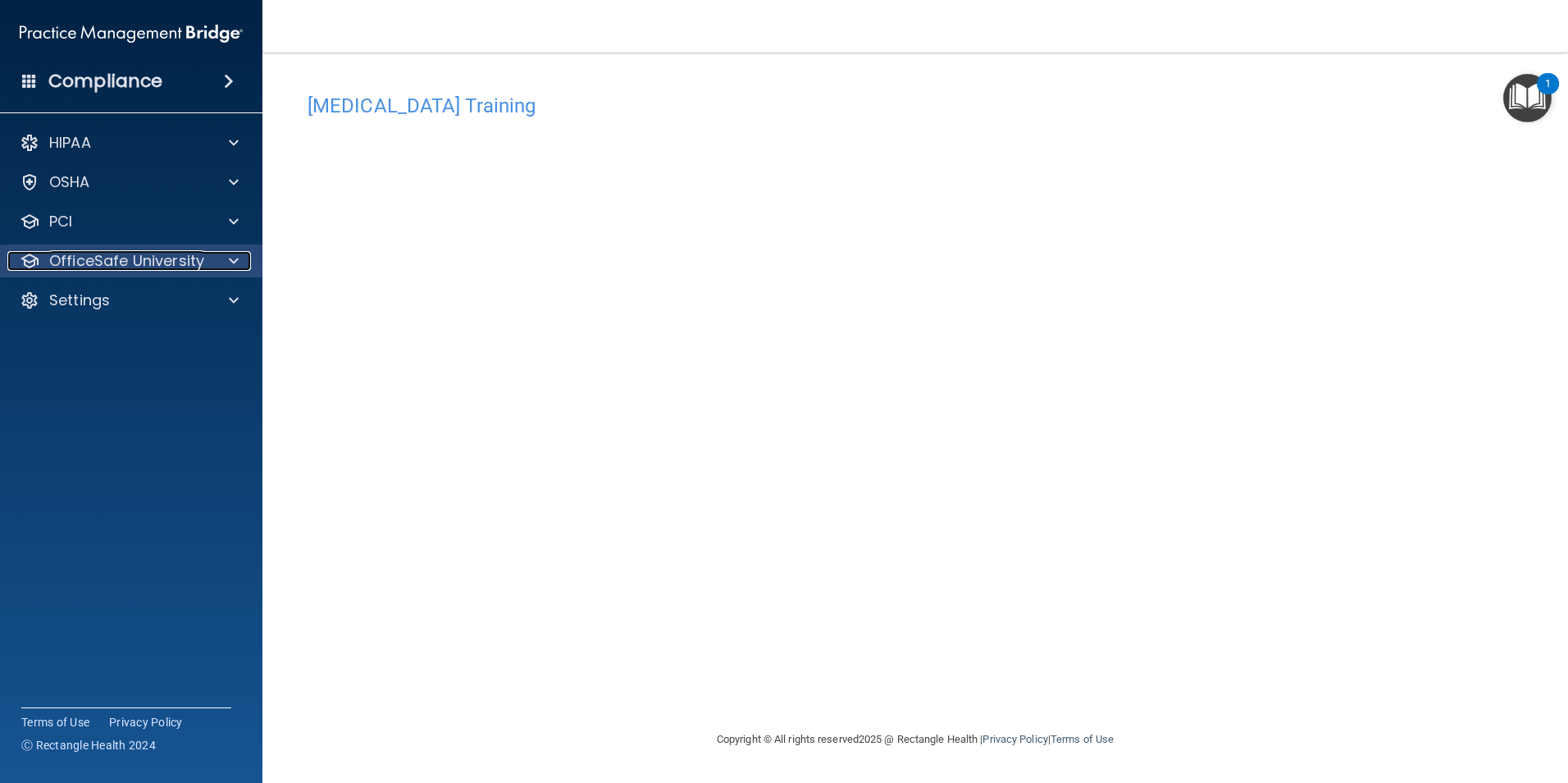
click at [103, 258] on p "OfficeSafe University" at bounding box center [126, 261] width 155 height 20
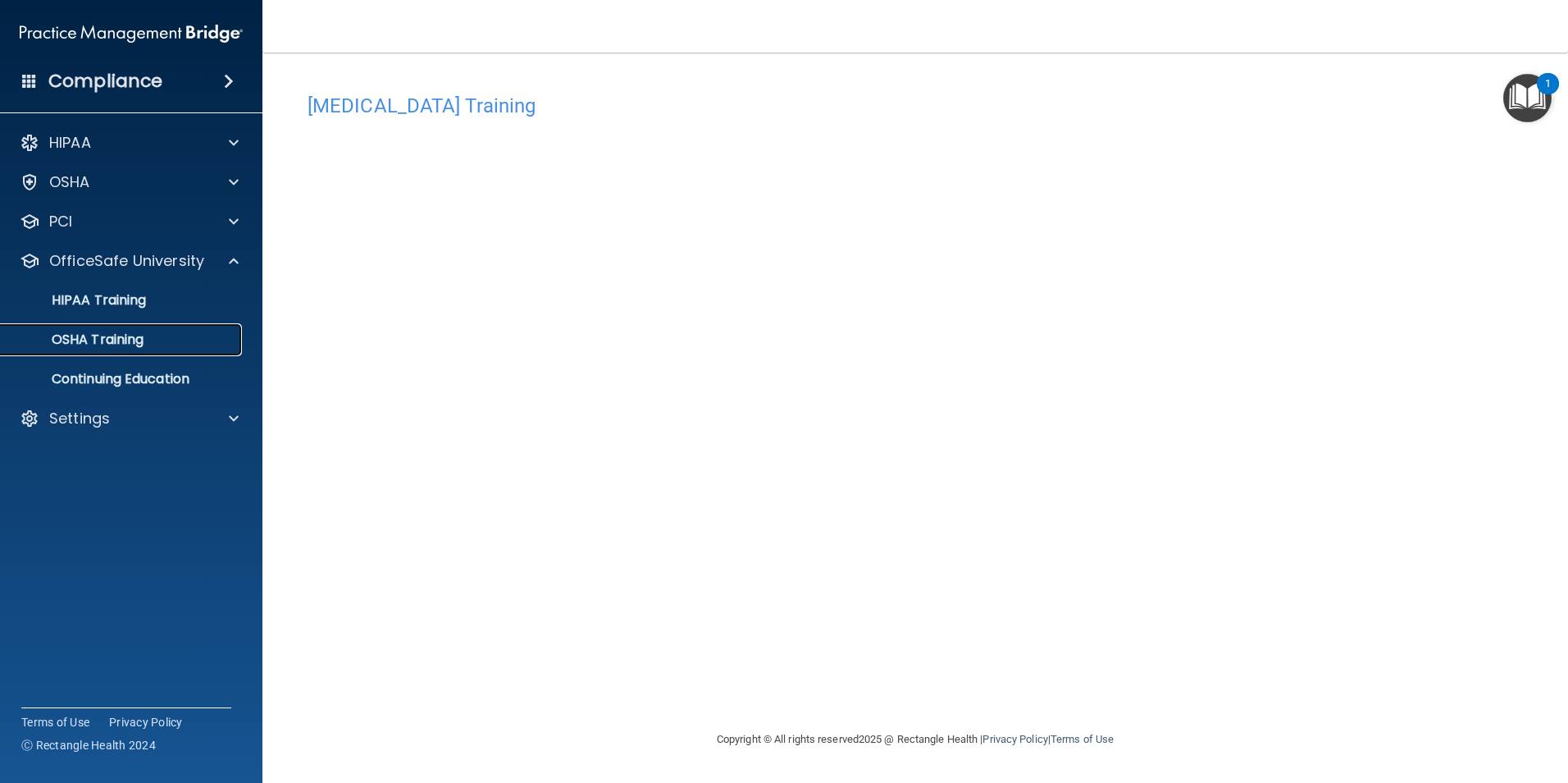
click at [150, 340] on div "OSHA Training" at bounding box center [122, 339] width 224 height 17
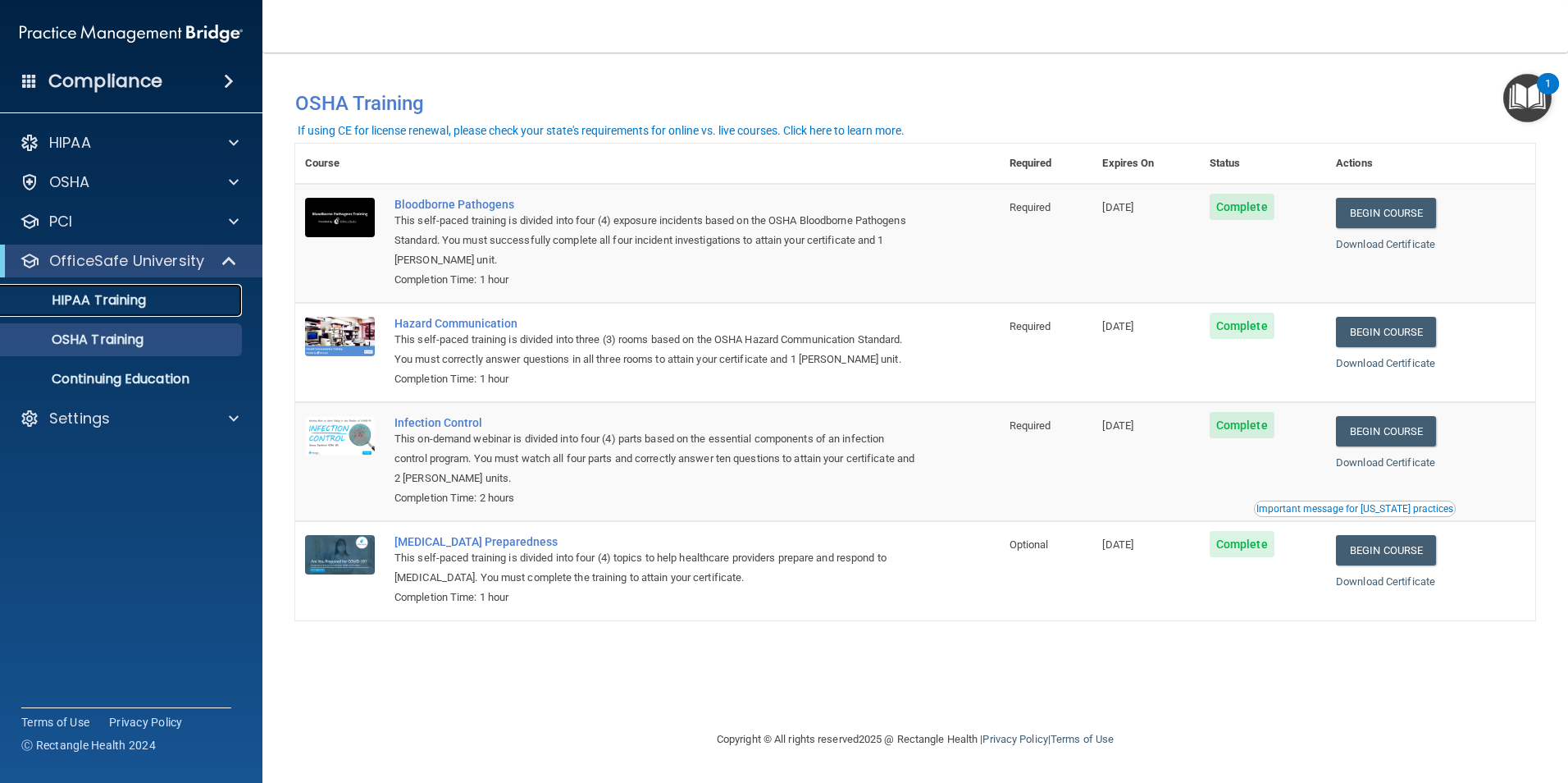
click at [118, 300] on p "HIPAA Training" at bounding box center [78, 300] width 135 height 17
